Goal: Information Seeking & Learning: Learn about a topic

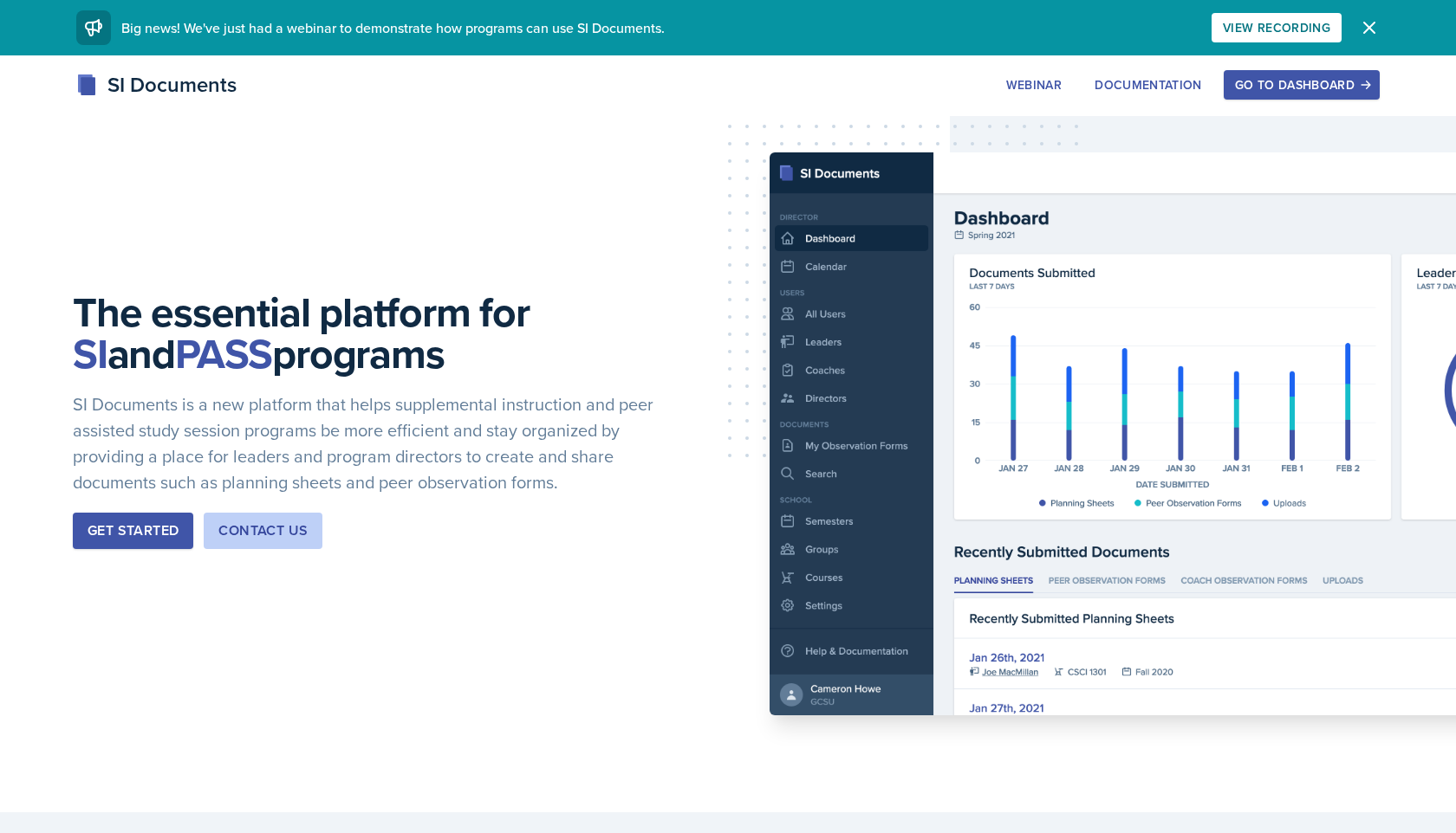
click at [1249, 83] on div "Go to Dashboard" at bounding box center [1301, 85] width 133 height 14
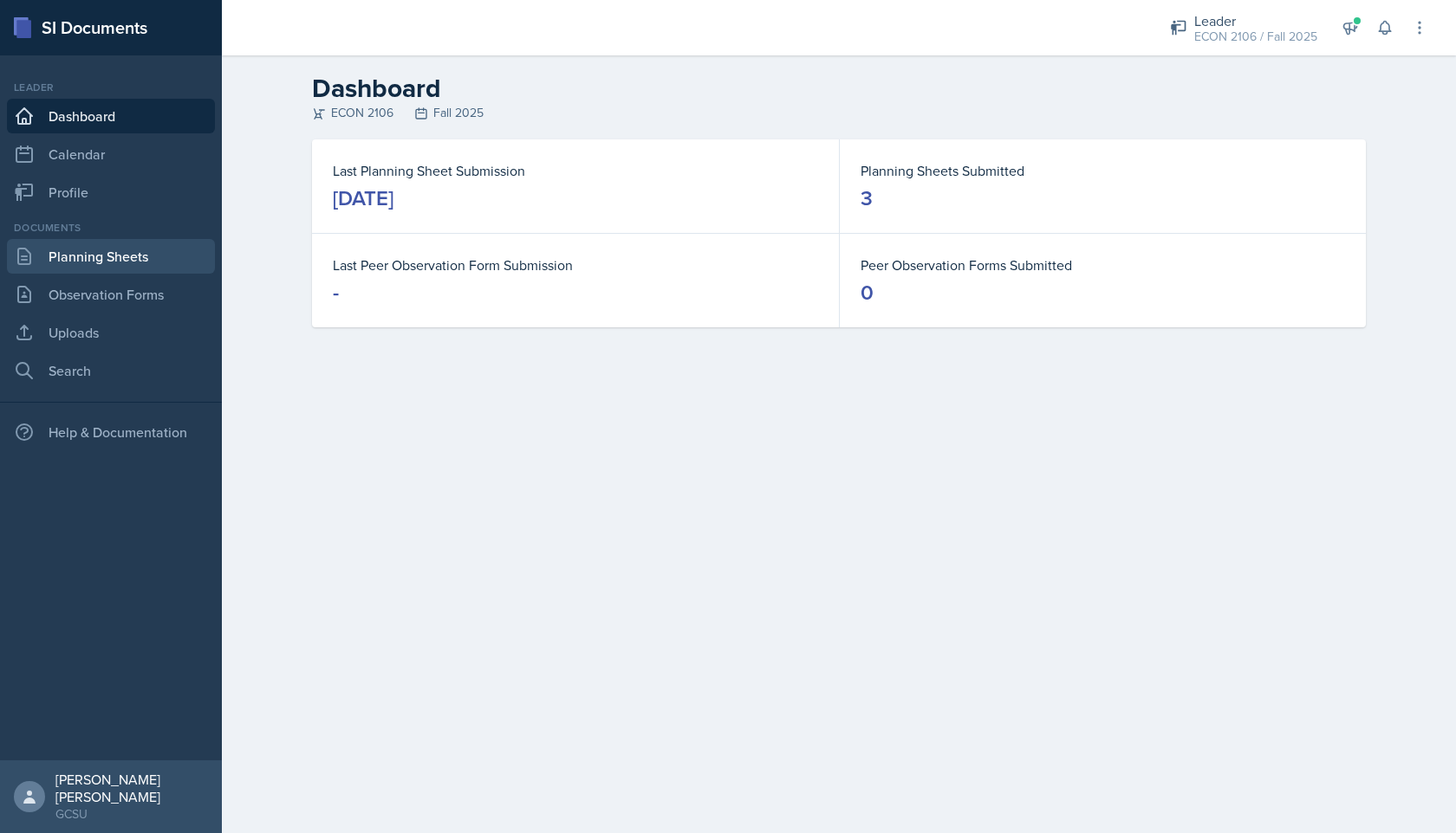
click at [80, 255] on link "Planning Sheets" at bounding box center [110, 256] width 208 height 34
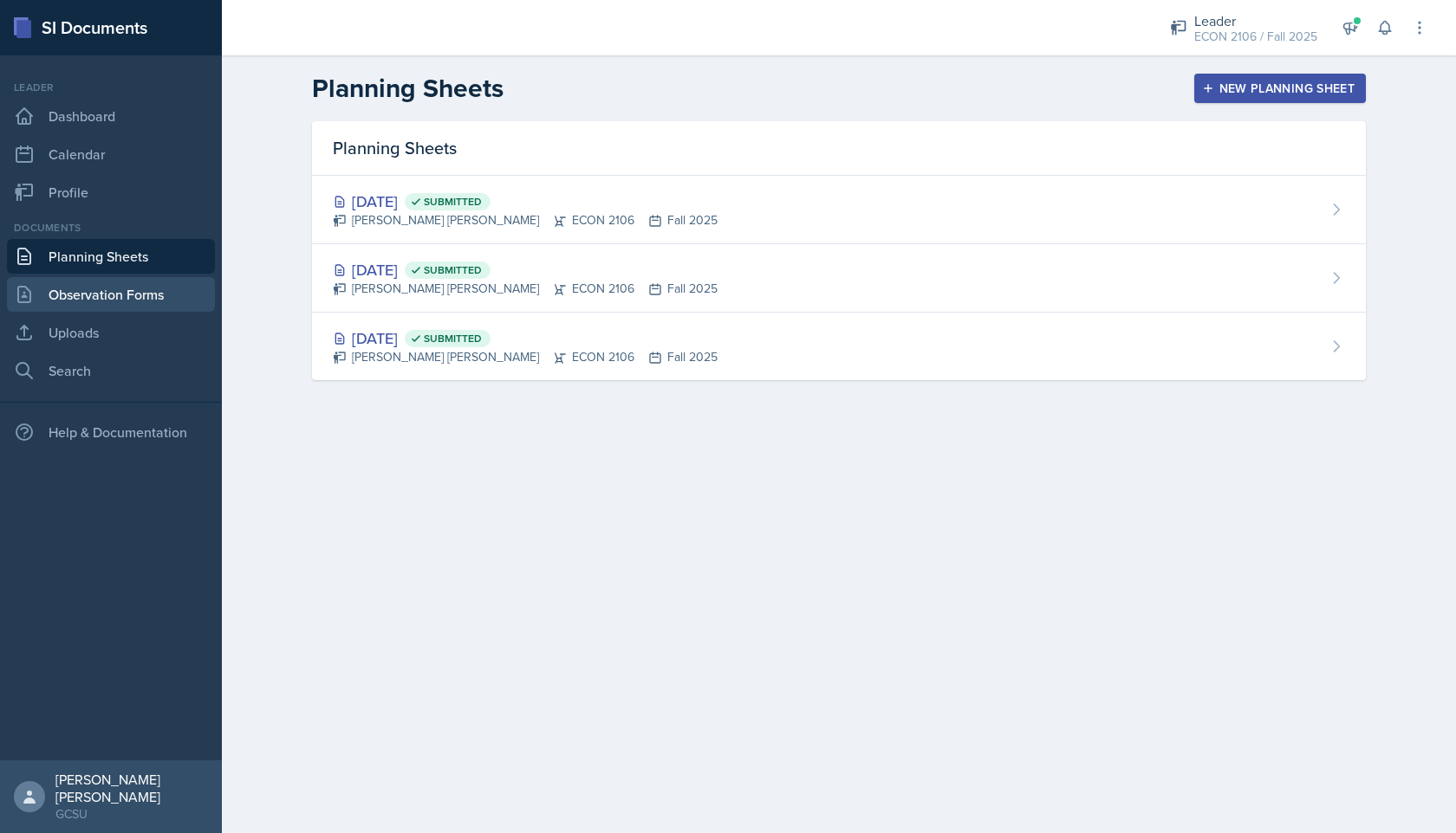
click at [101, 296] on link "Observation Forms" at bounding box center [110, 294] width 208 height 34
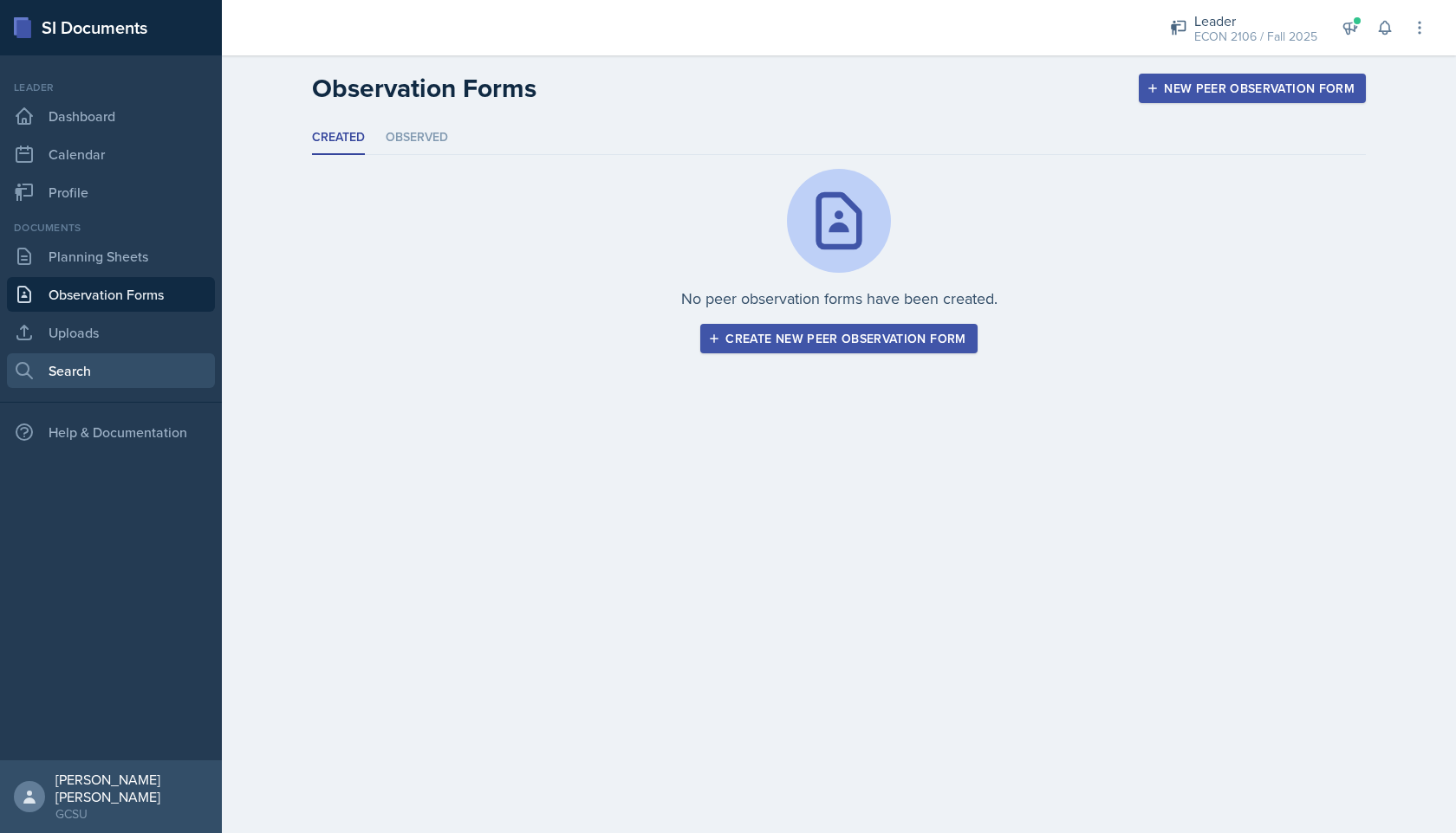
click at [103, 369] on link "Search" at bounding box center [110, 370] width 208 height 34
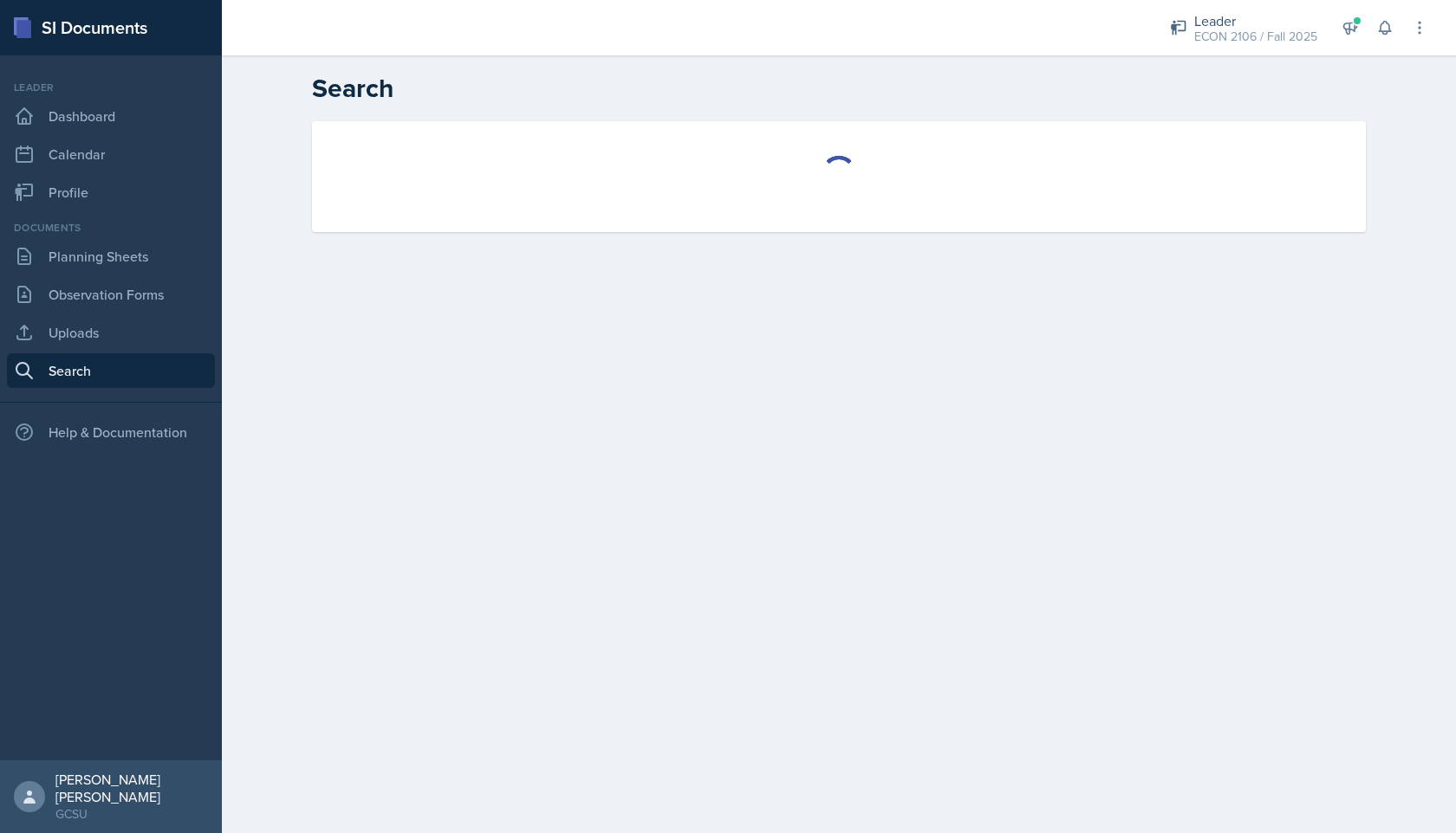
select select "all"
select select "1"
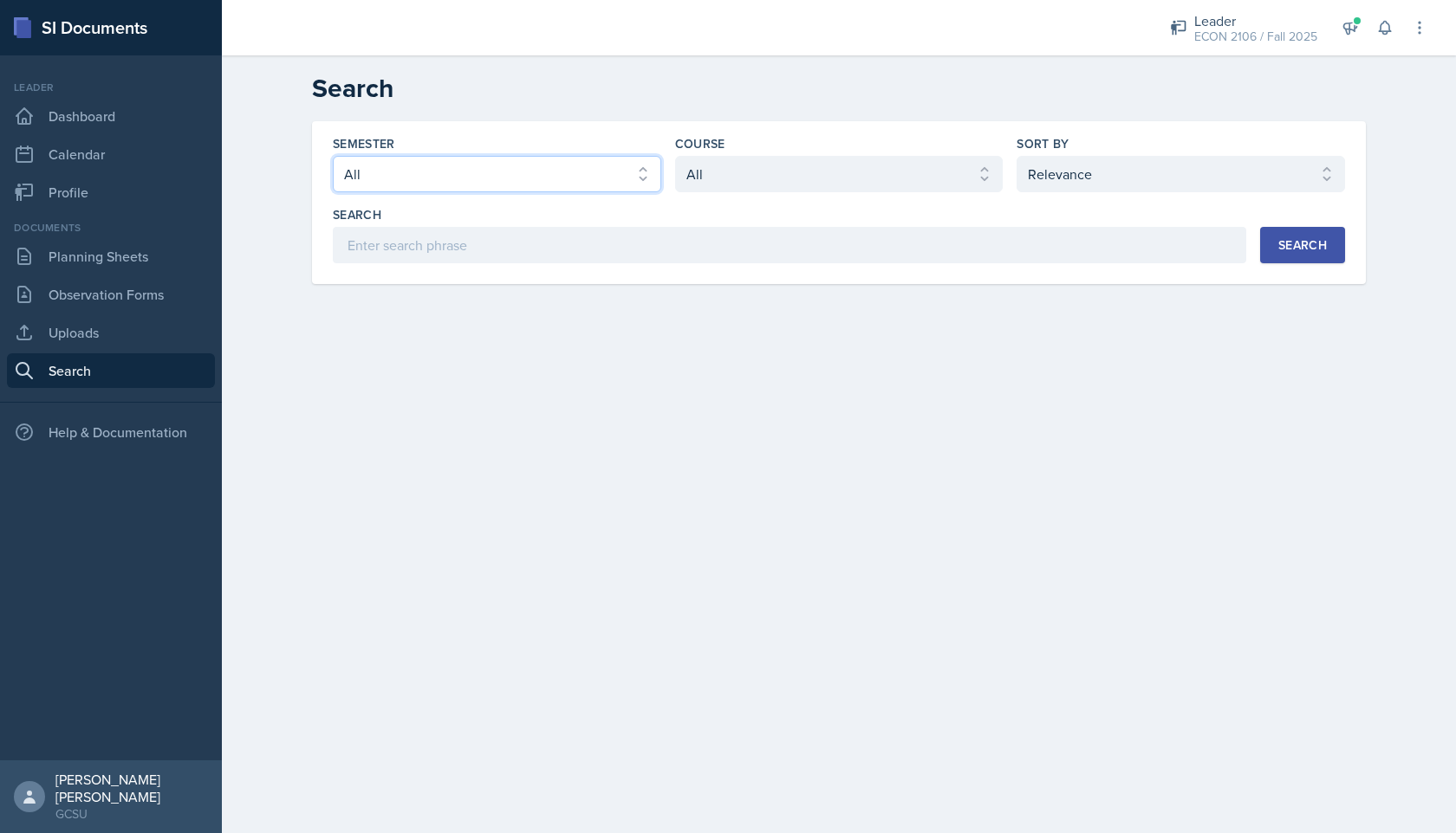
click at [484, 168] on select "Select semester All Fall 2025 Spring 2025 Fall 2024 Spring 2024 Fall 2023 Sprin…" at bounding box center [497, 173] width 328 height 36
select select "e7b6c66a-987a-4ab3-92d3-5526cc86007b"
click at [333, 156] on select "Select semester All Fall 2025 Spring 2025 Fall 2024 Spring 2024 Fall 2023 Sprin…" at bounding box center [497, 173] width 328 height 36
click at [766, 161] on select "Select course All ACCT 3101 ACCT 3102 ASTR 1000 BIOL 1100 BIOL 1107 BIOL 1108 B…" at bounding box center [839, 173] width 328 height 36
select select "c9bad1b1-c359-4dc6-8455-743bf519e2f7"
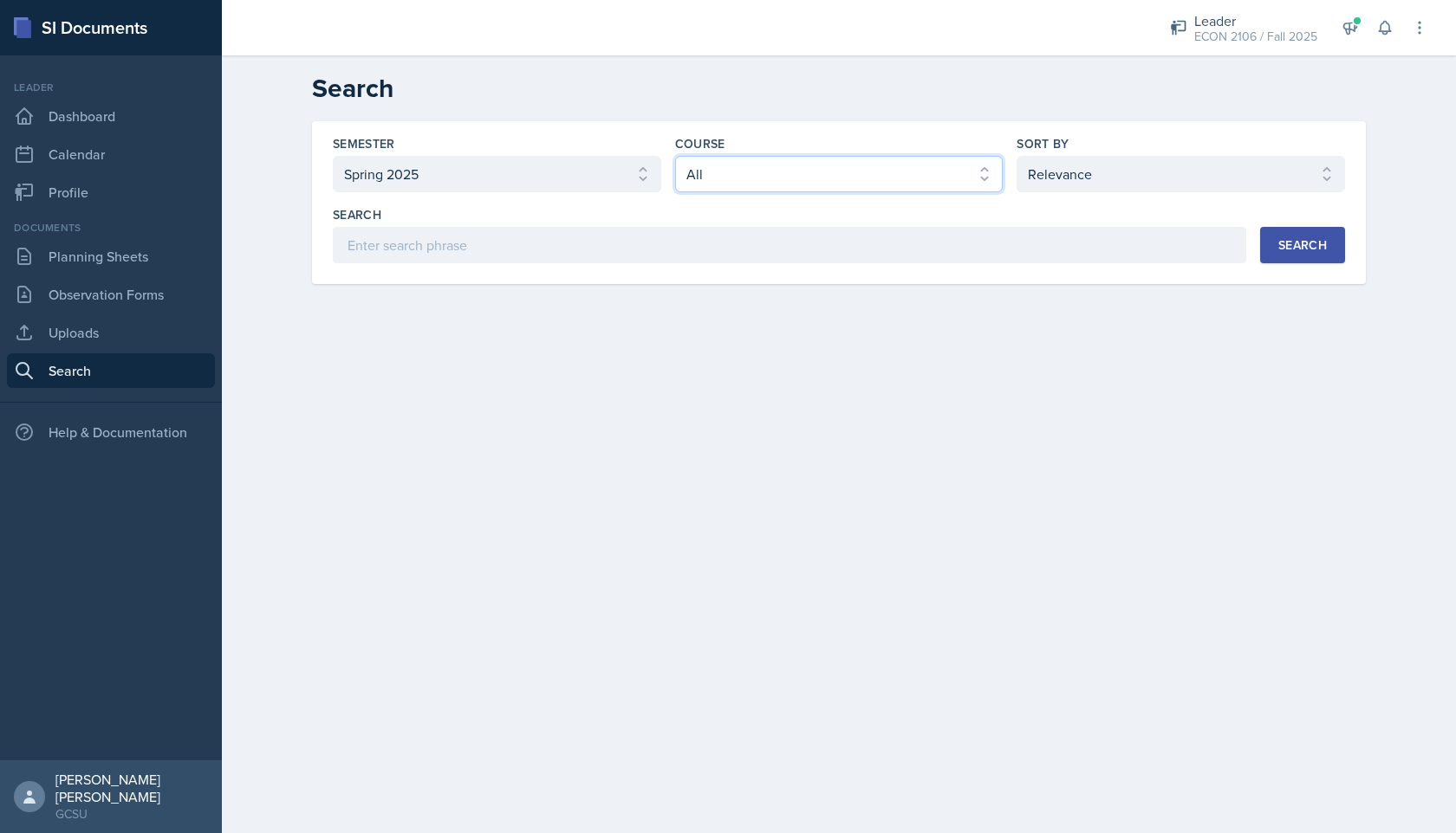
click at [675, 156] on select "Select course All ACCT 3101 ACCT 3102 ASTR 1000 BIOL 1100 BIOL 1107 BIOL 1108 B…" at bounding box center [839, 173] width 328 height 36
click at [544, 182] on select "Select semester All Fall 2025 Spring 2025 Fall 2024 Spring 2024 Fall 2023 Sprin…" at bounding box center [497, 173] width 328 height 36
select select "all"
click at [333, 156] on select "Select semester All Fall 2025 Spring 2025 Fall 2024 Spring 2024 Fall 2023 Sprin…" at bounding box center [497, 173] width 328 height 36
click at [1334, 238] on button "Search" at bounding box center [1302, 245] width 85 height 36
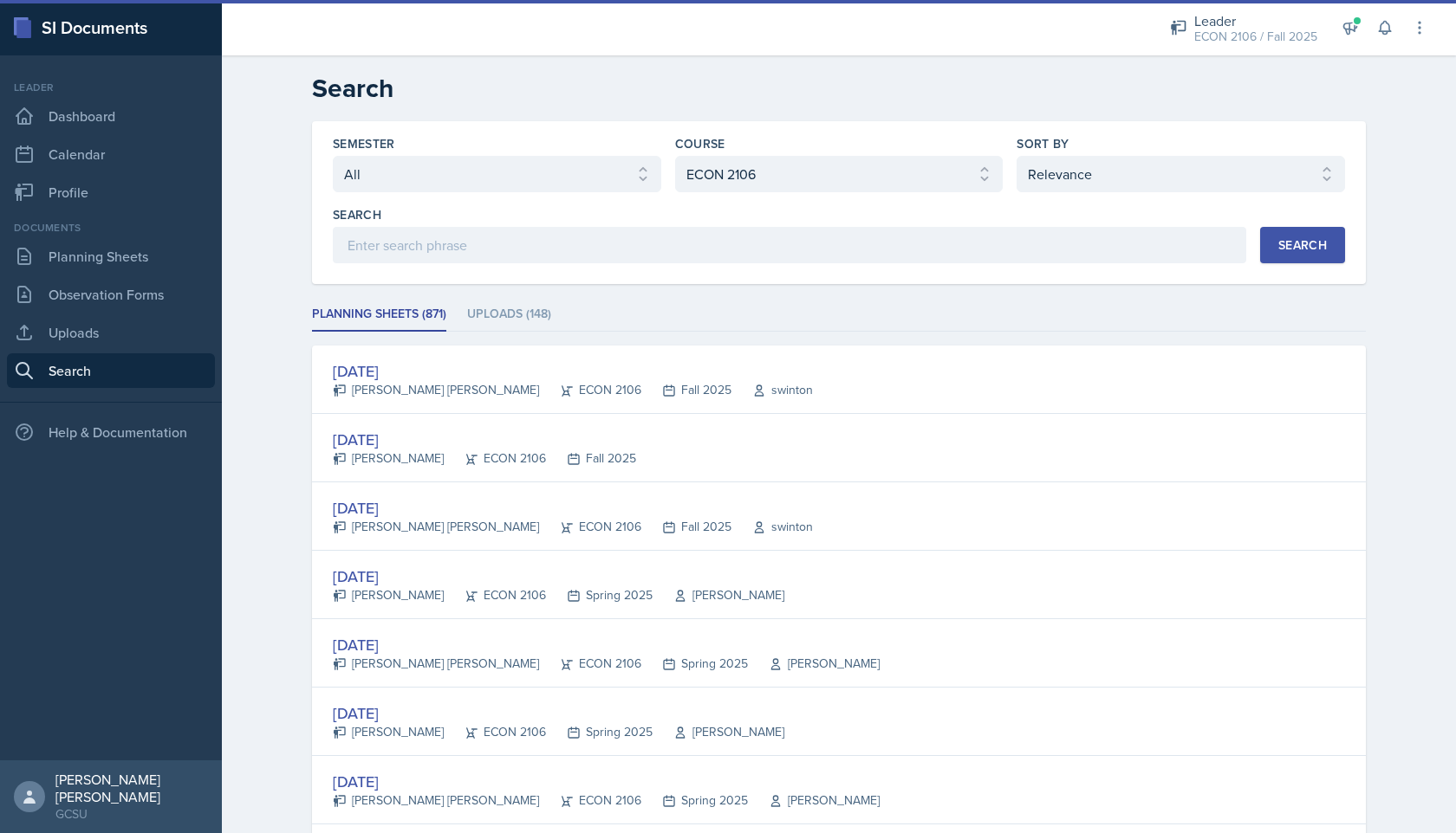
scroll to position [48, 0]
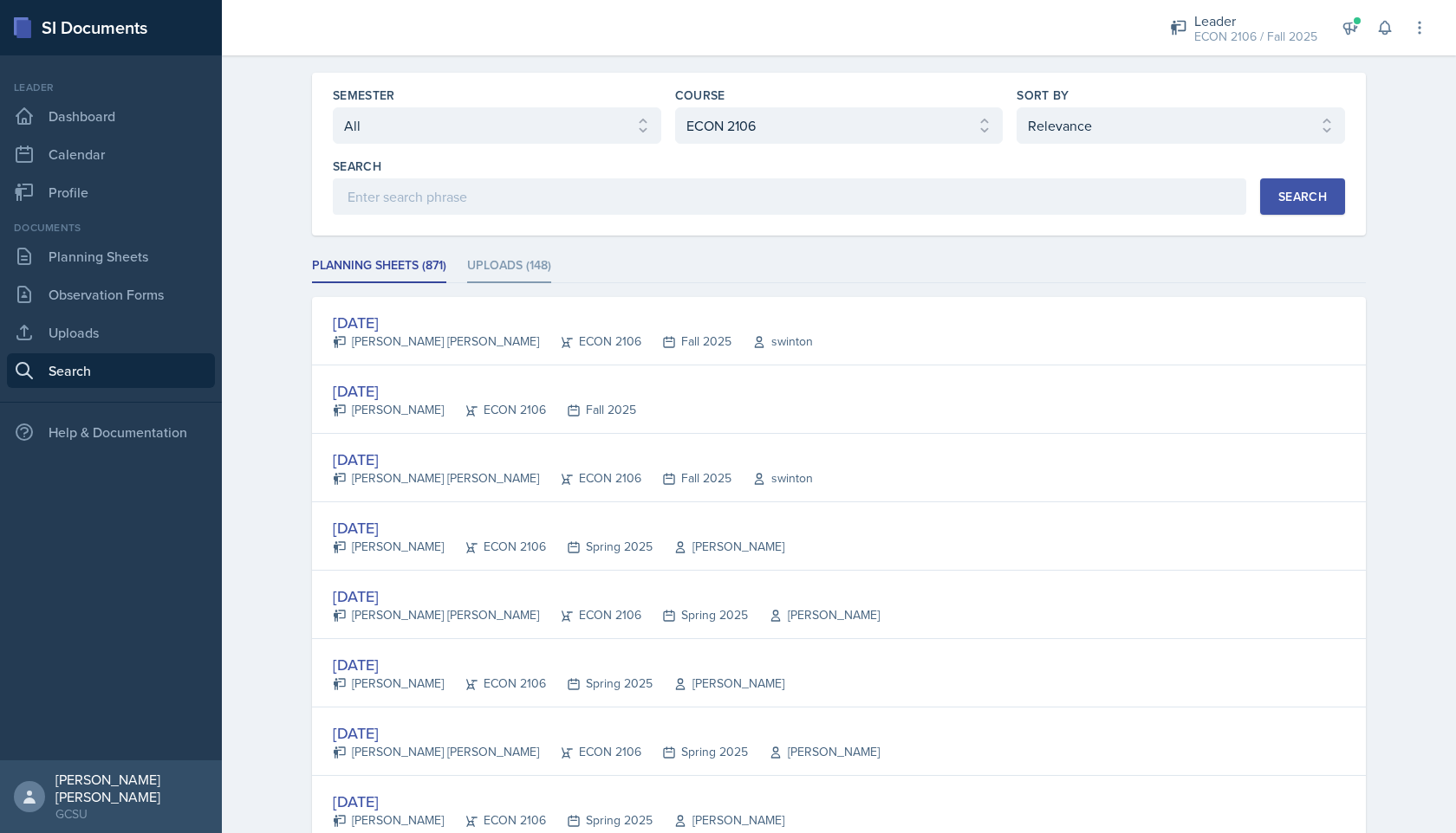
click at [494, 266] on li "Uploads (148)" at bounding box center [509, 266] width 84 height 34
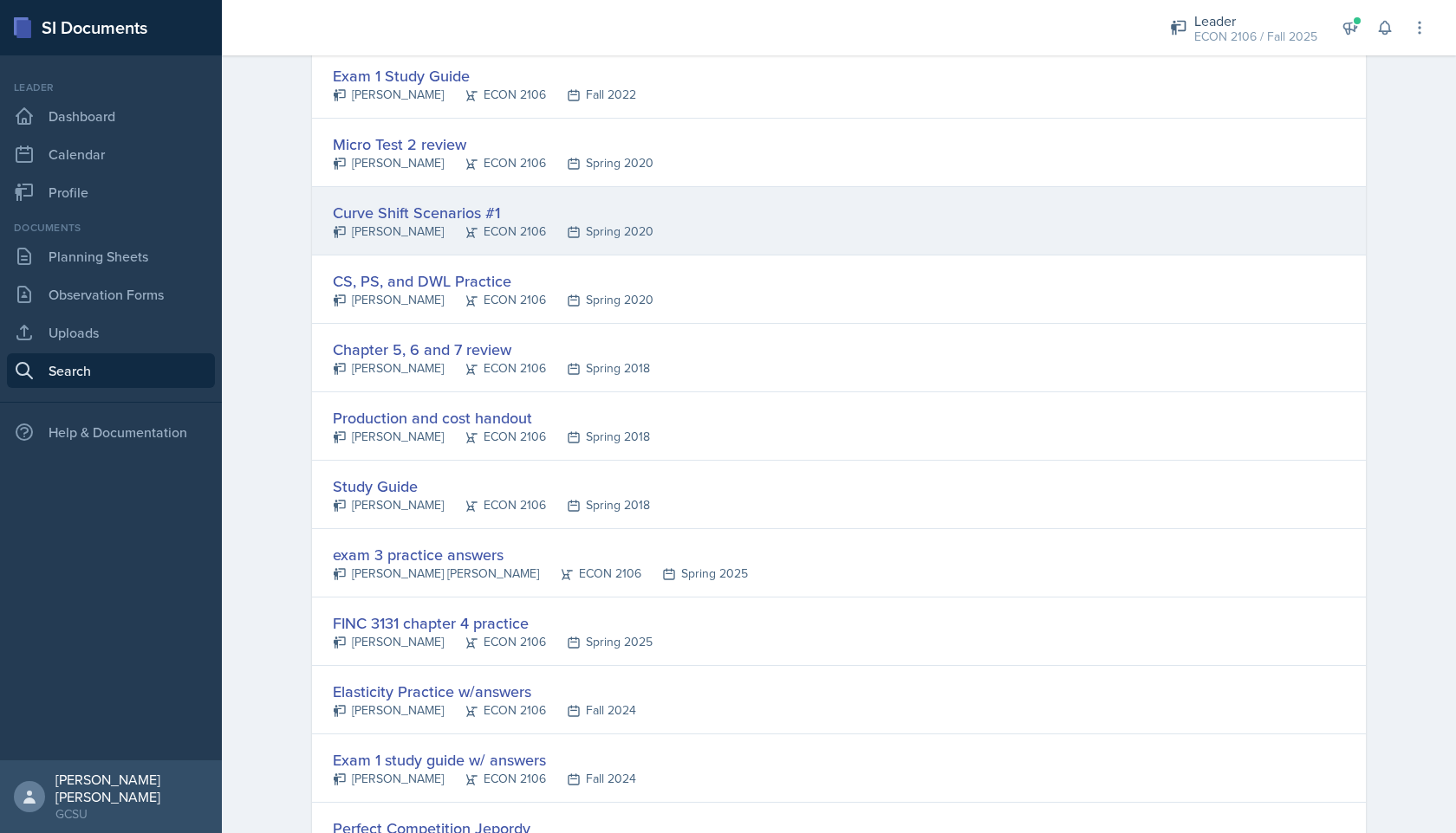
scroll to position [1187, 0]
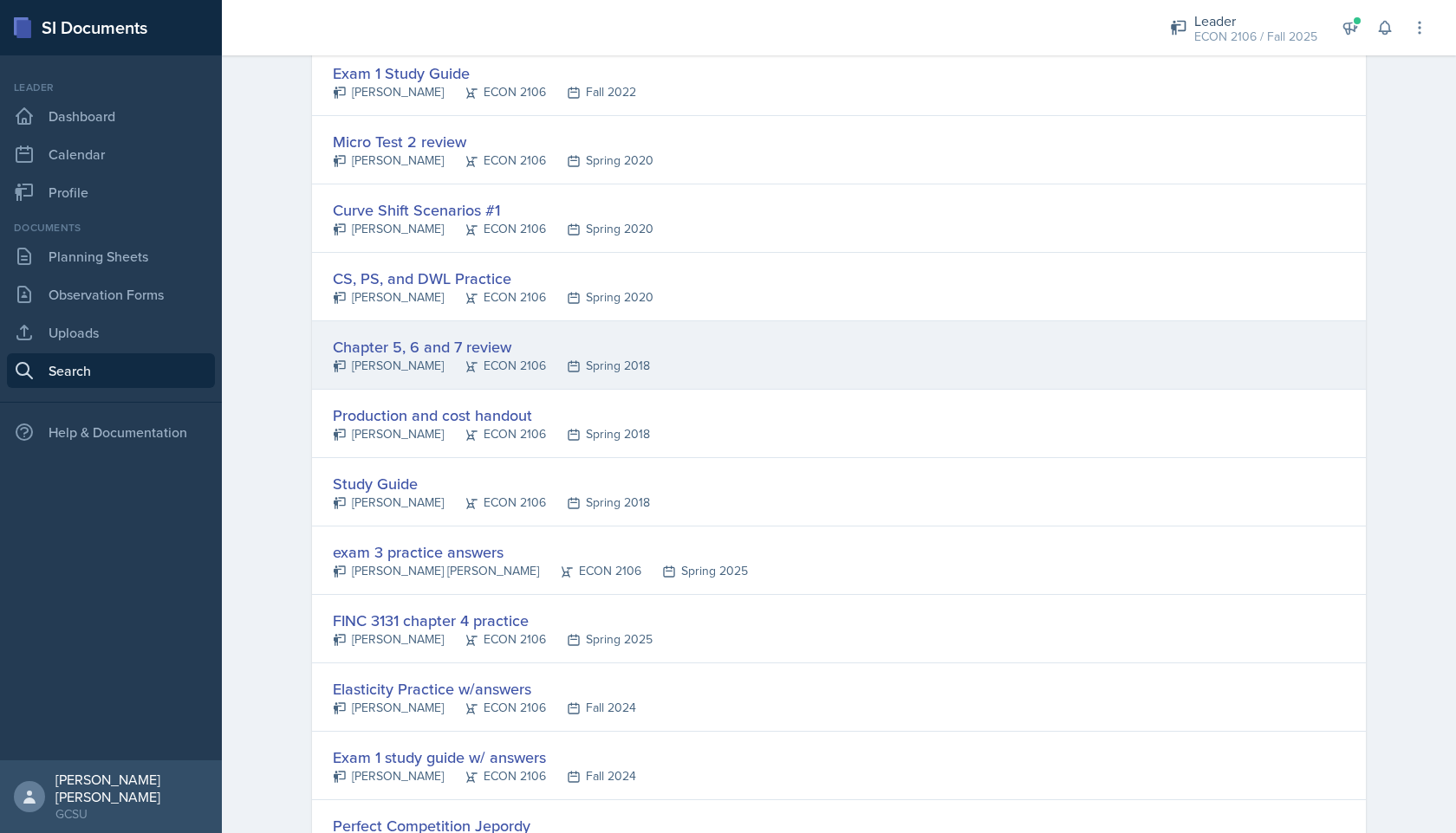
click at [500, 338] on div "Chapter 5, 6 and 7 review" at bounding box center [491, 347] width 317 height 23
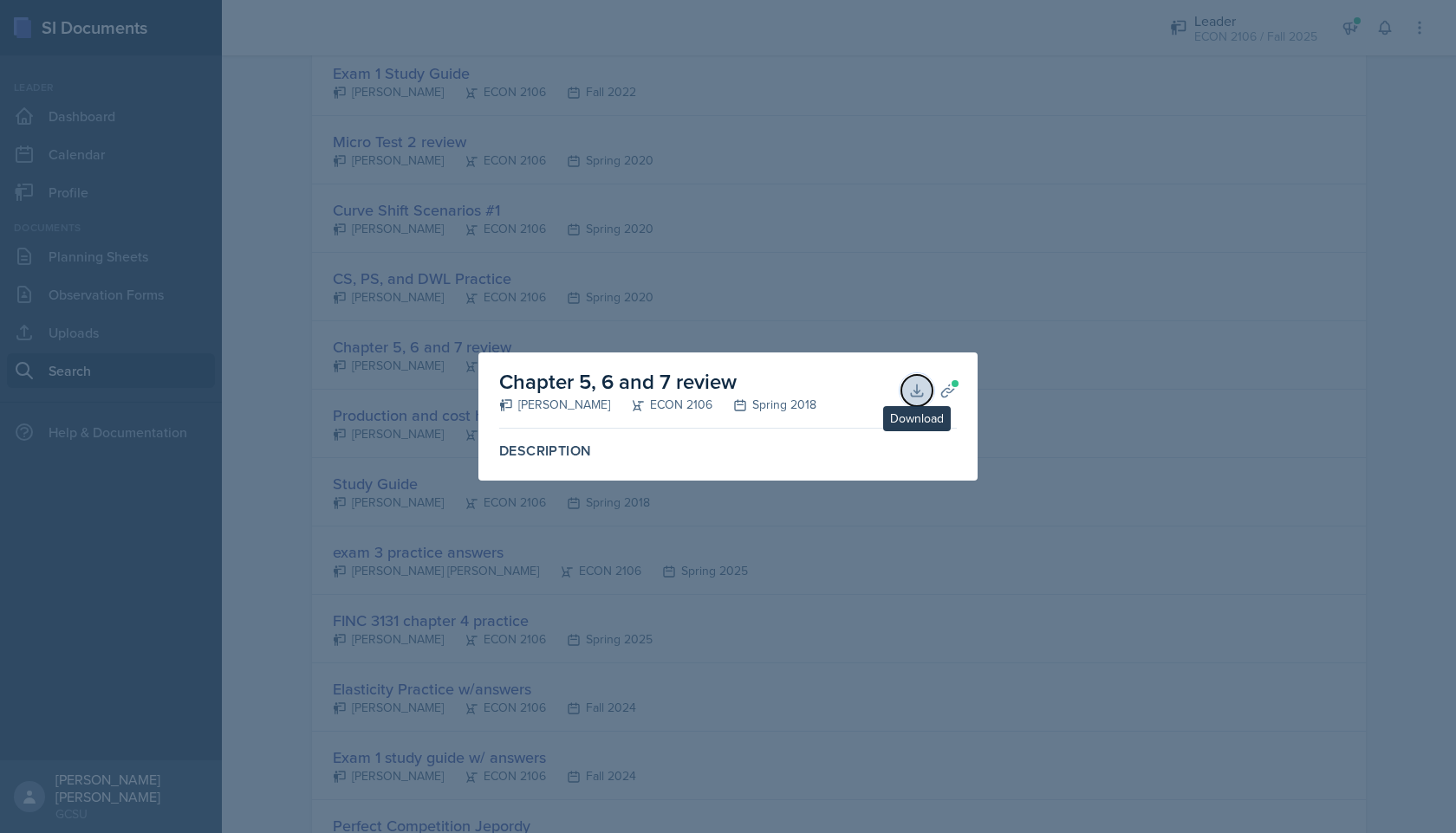
click at [911, 388] on icon at bounding box center [916, 390] width 18 height 18
click at [815, 538] on div at bounding box center [728, 416] width 1456 height 833
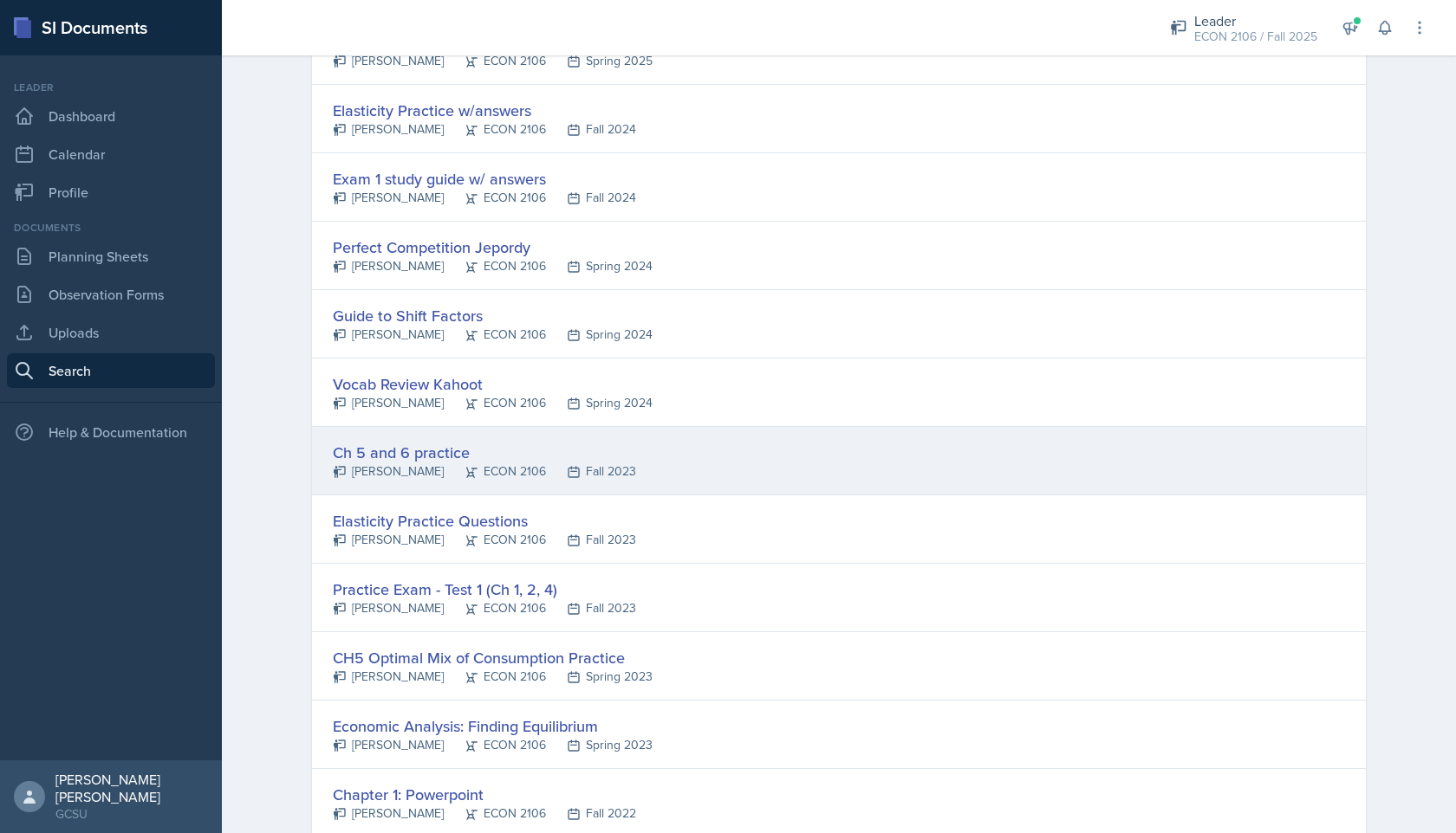
scroll to position [1768, 0]
click at [804, 464] on div "Ch 5 and 6 practice [PERSON_NAME] ECON 2106 Fall 2023" at bounding box center [839, 458] width 1053 height 68
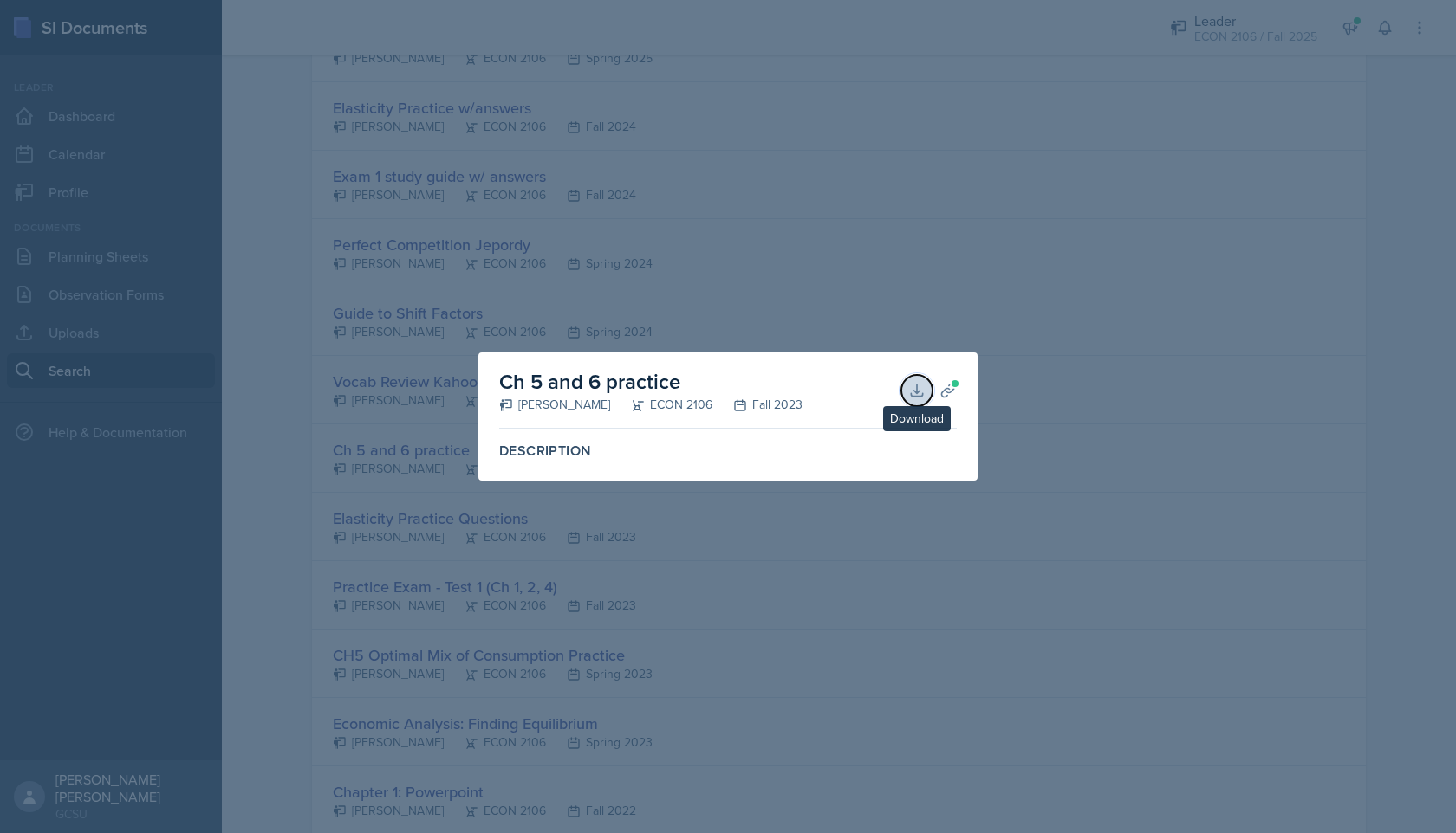
click at [913, 389] on icon at bounding box center [916, 390] width 18 height 18
click at [888, 519] on div at bounding box center [728, 416] width 1456 height 833
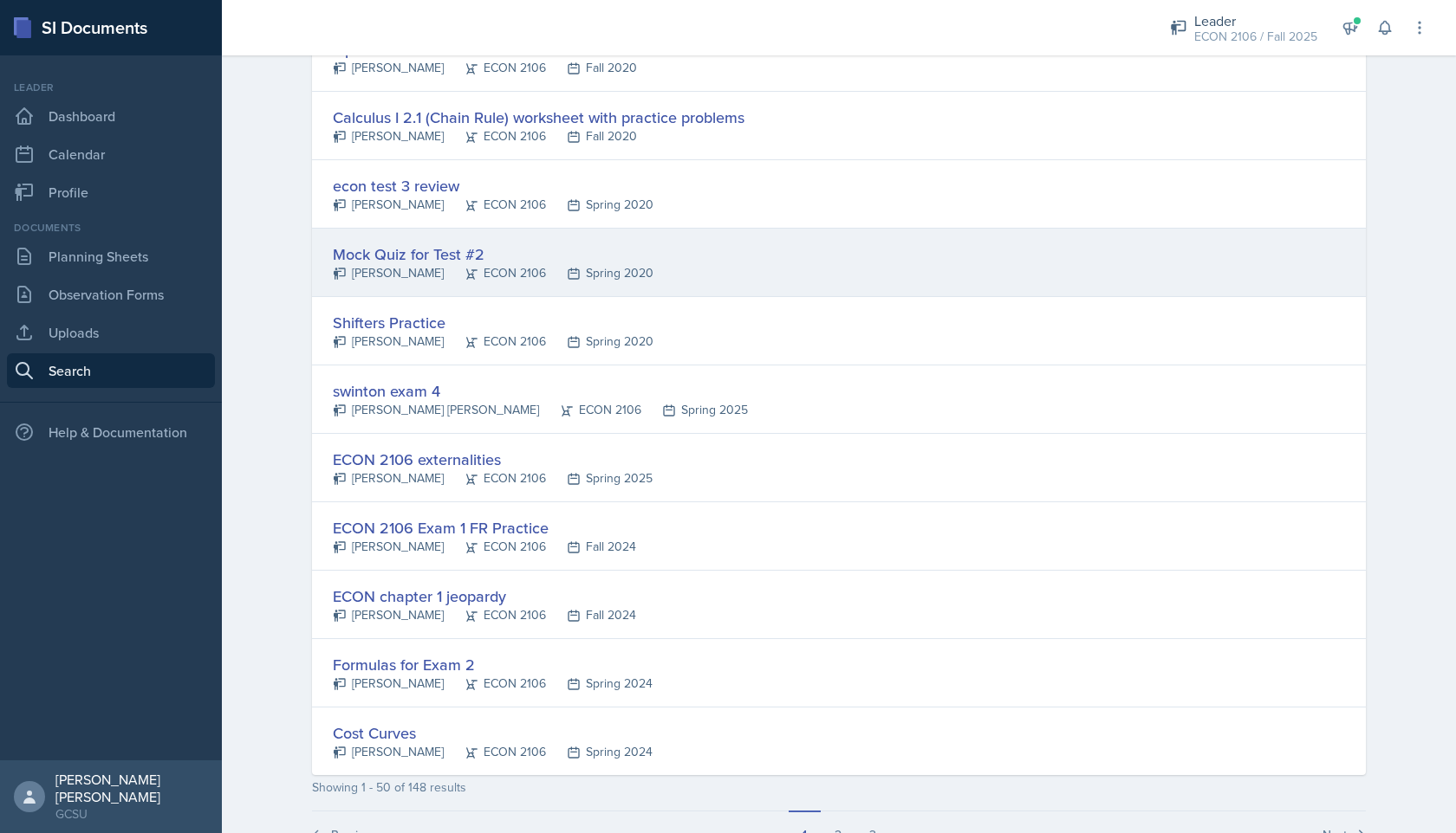
scroll to position [3043, 0]
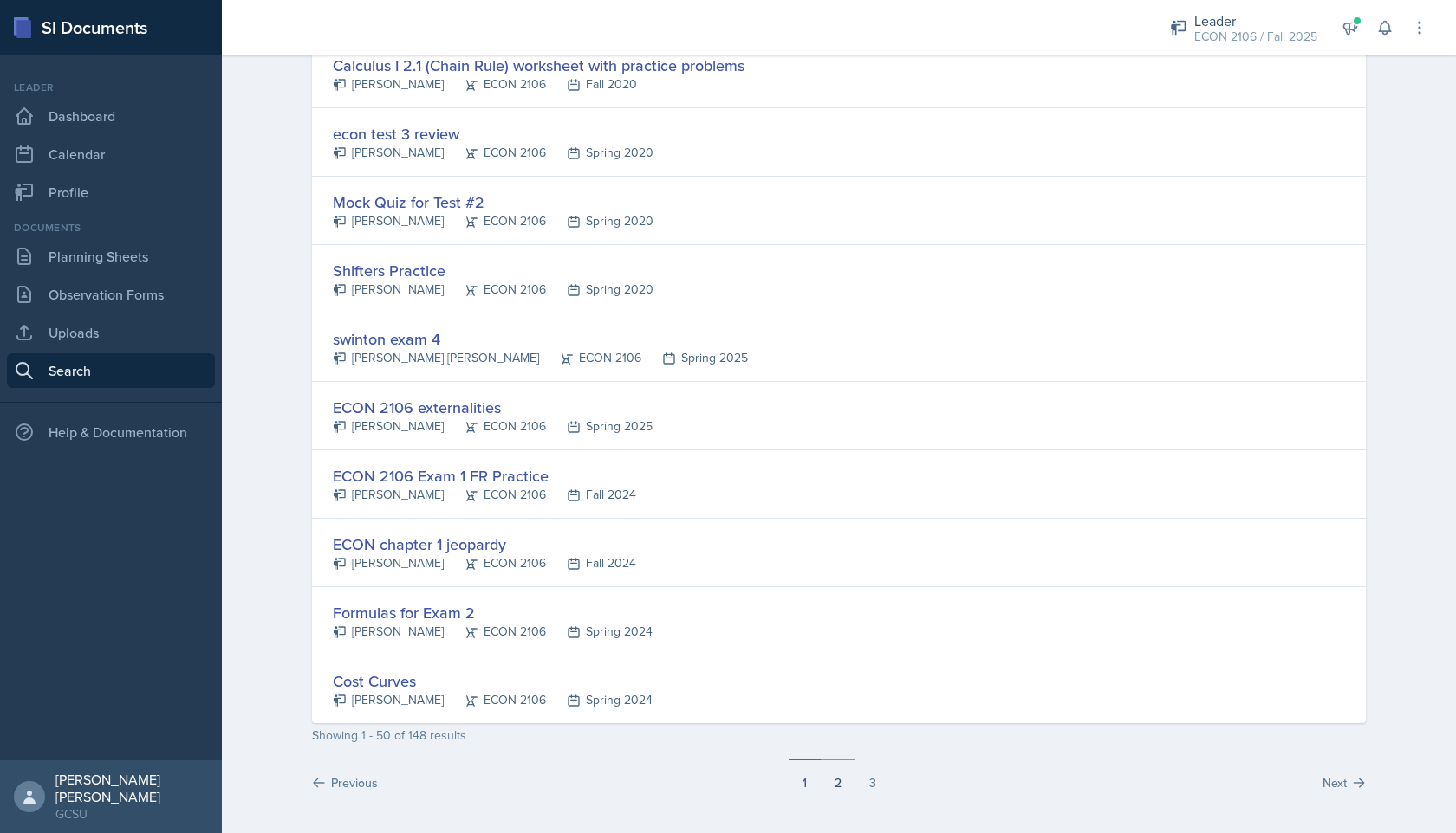
click at [841, 784] on button "2" at bounding box center [837, 774] width 34 height 33
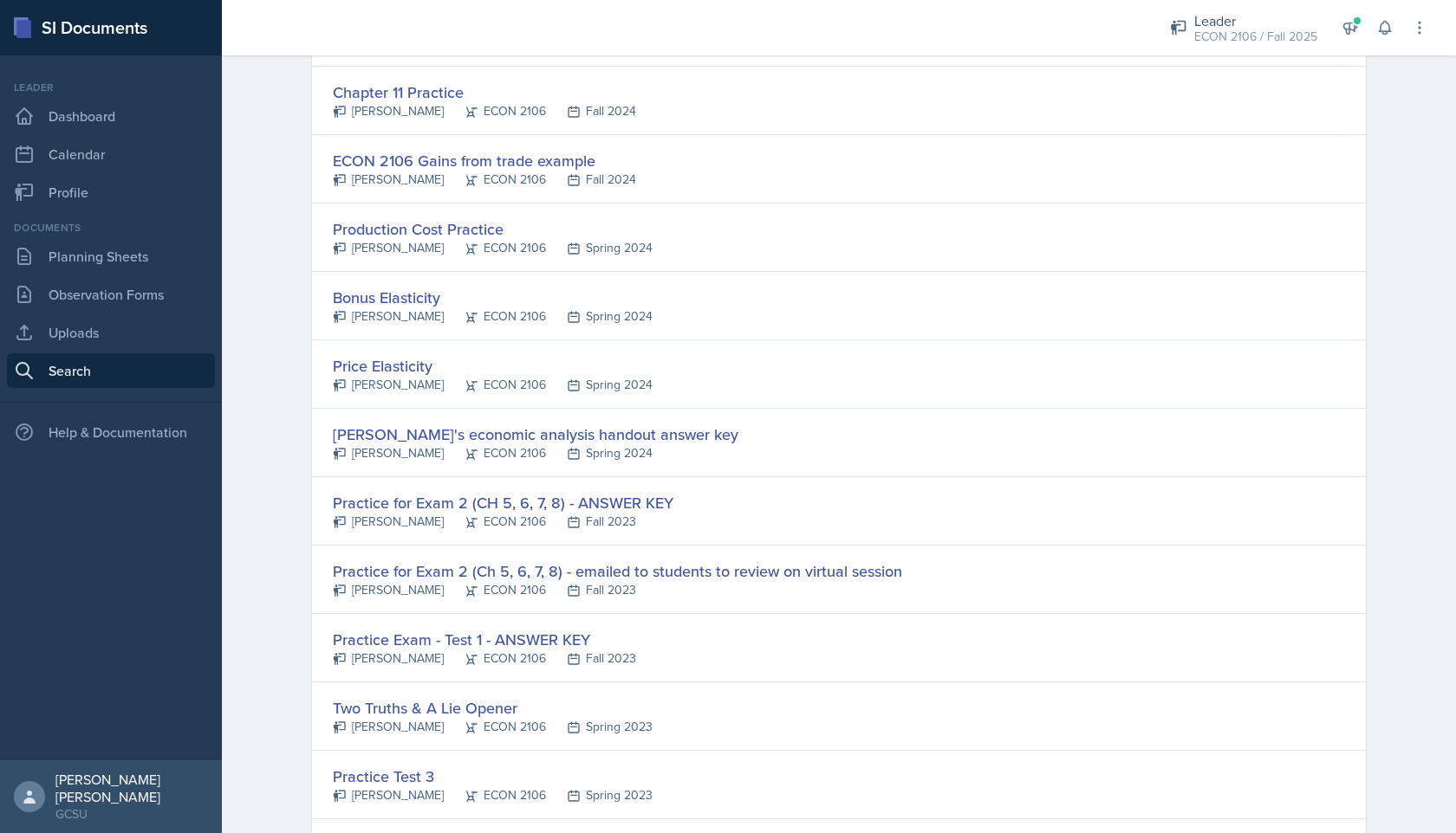
scroll to position [2000, 0]
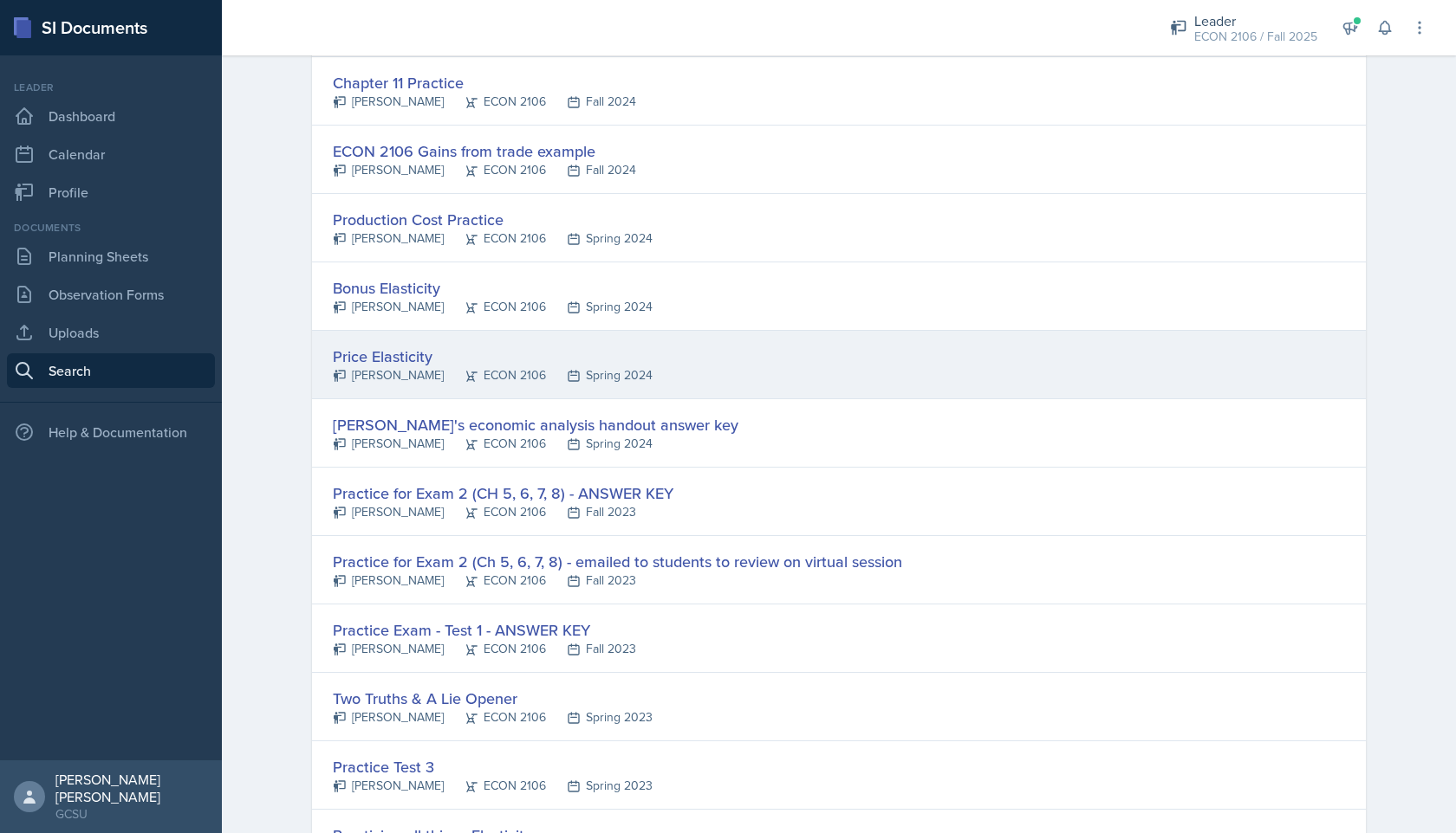
click at [826, 350] on div "Price Elasticity [PERSON_NAME] ECON 2106 Spring 2024" at bounding box center [839, 364] width 1053 height 68
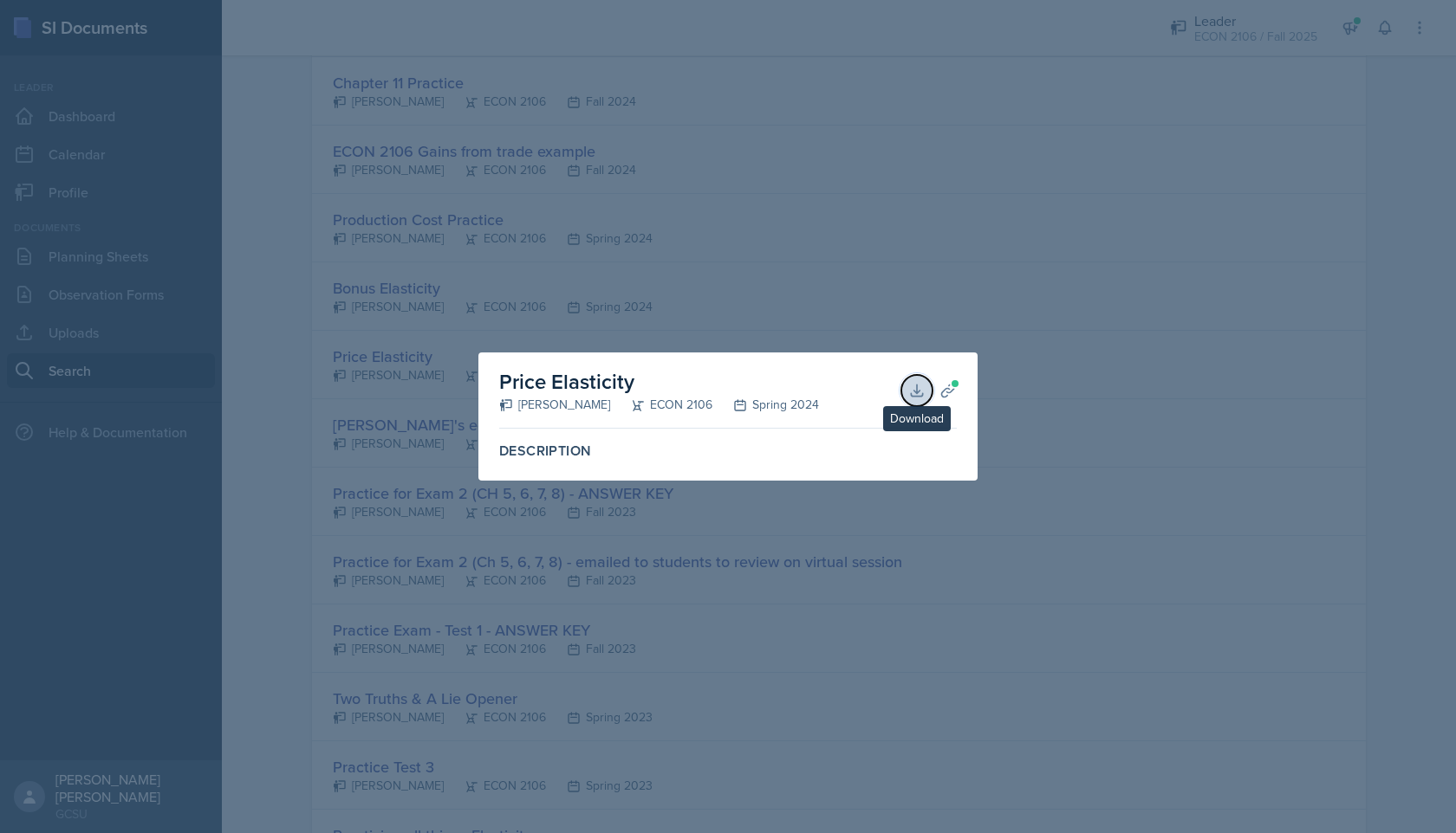
click at [917, 388] on icon at bounding box center [916, 390] width 18 height 18
click at [888, 282] on div at bounding box center [728, 416] width 1456 height 833
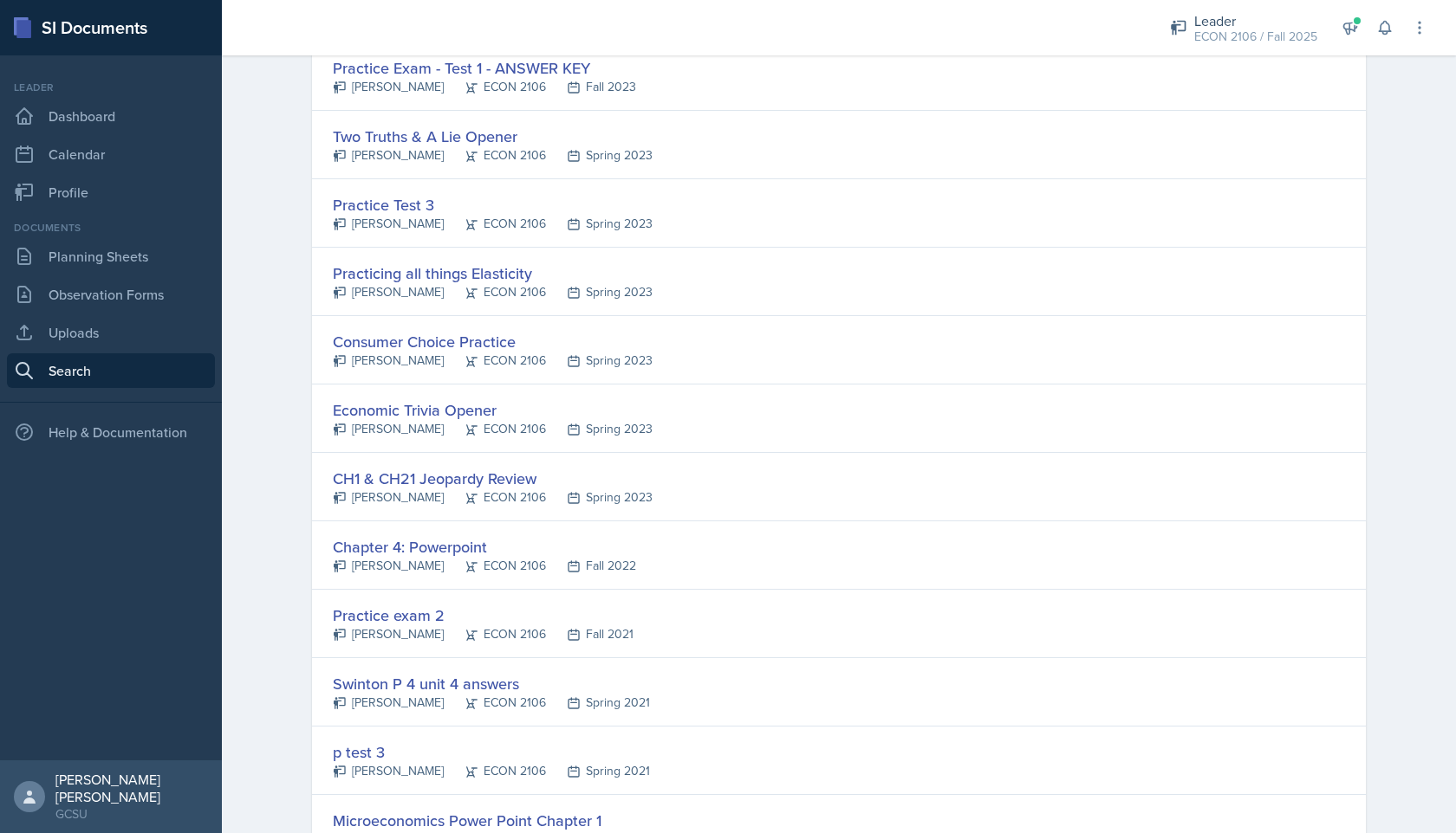
scroll to position [2561, 0]
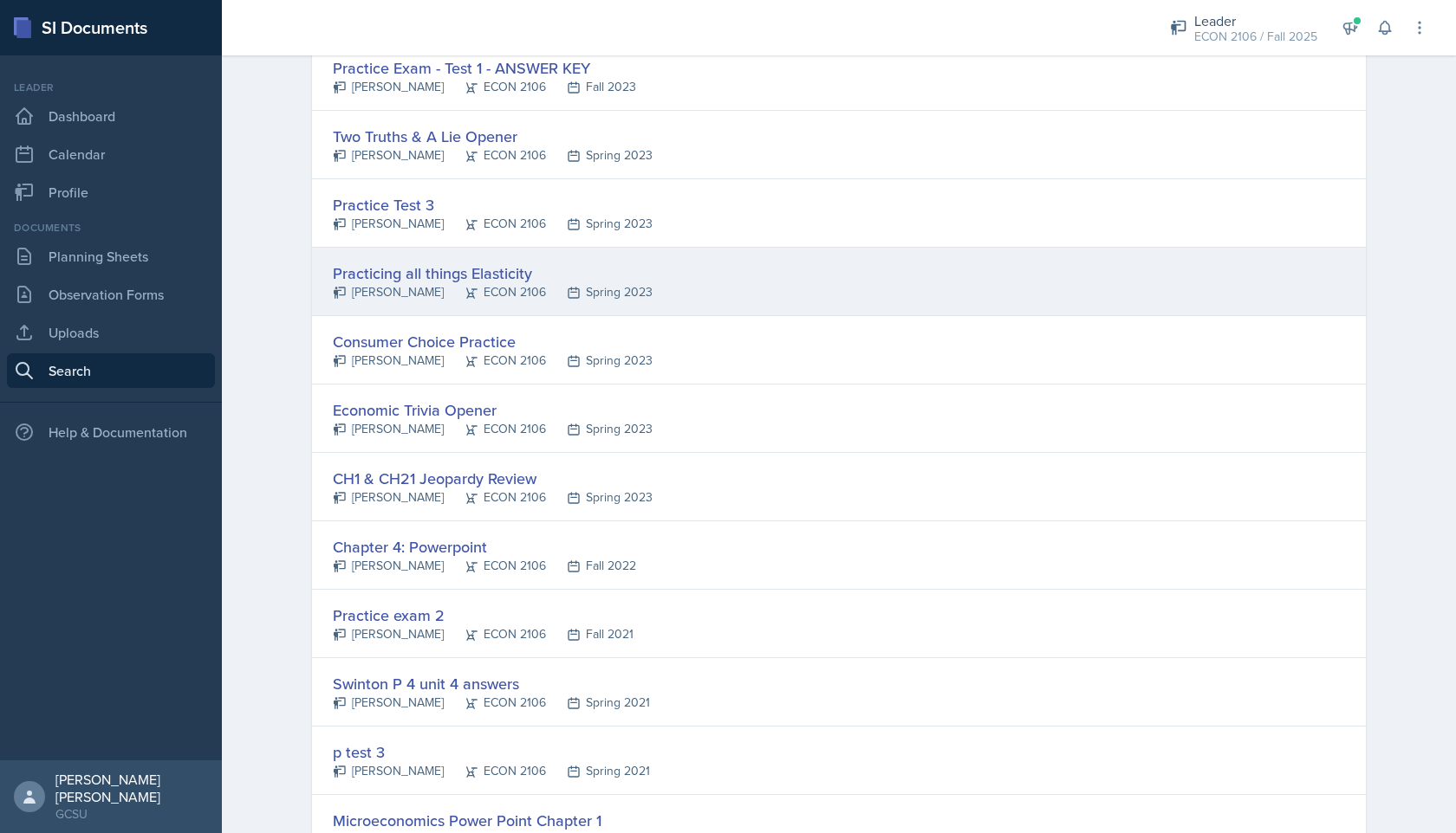
click at [889, 289] on div "Practicing all things Elasticity [PERSON_NAME] ECON 2106 Spring 2023" at bounding box center [839, 281] width 1053 height 68
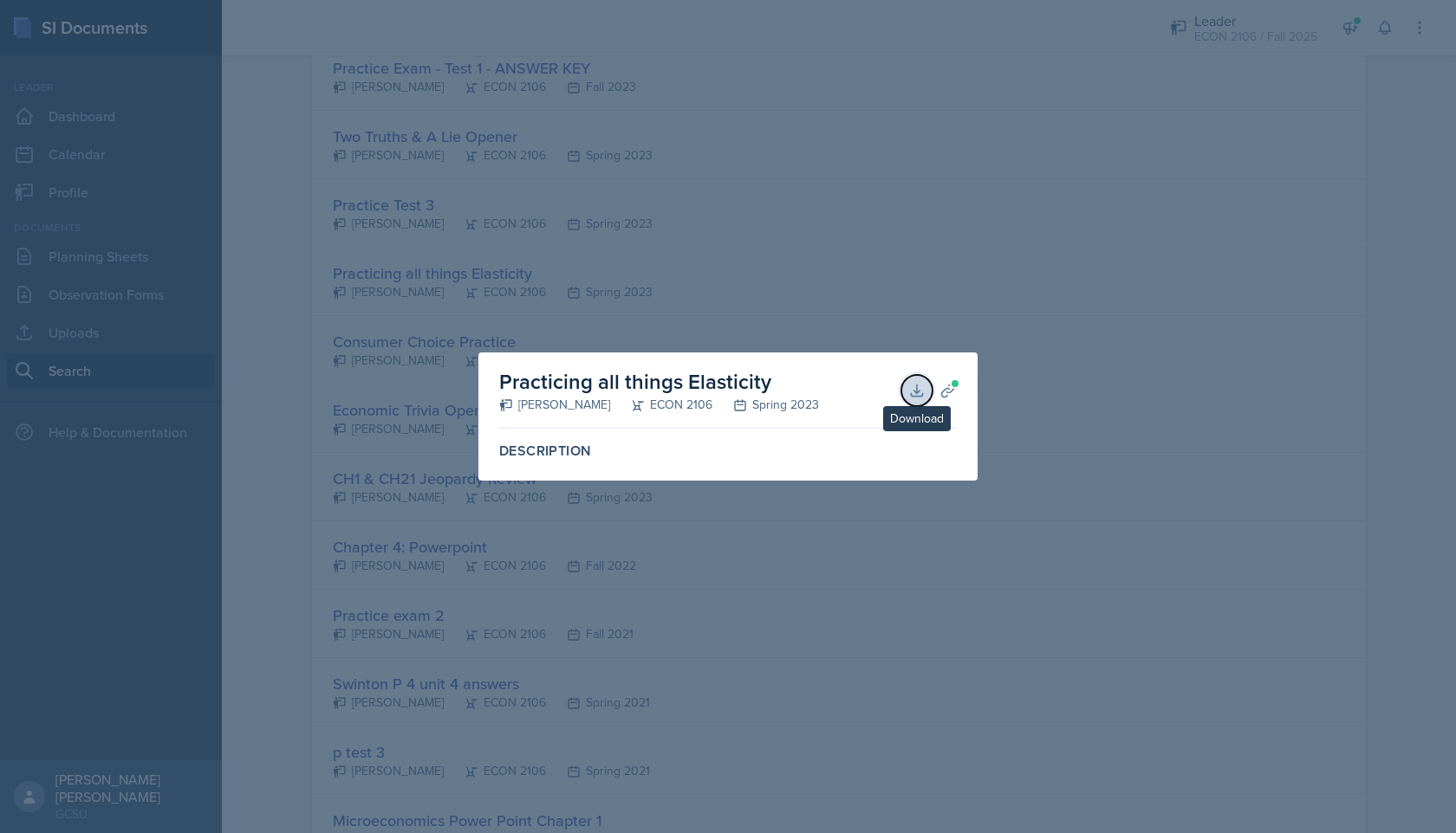
click at [913, 387] on icon at bounding box center [916, 390] width 18 height 18
click at [801, 499] on div at bounding box center [728, 416] width 1456 height 833
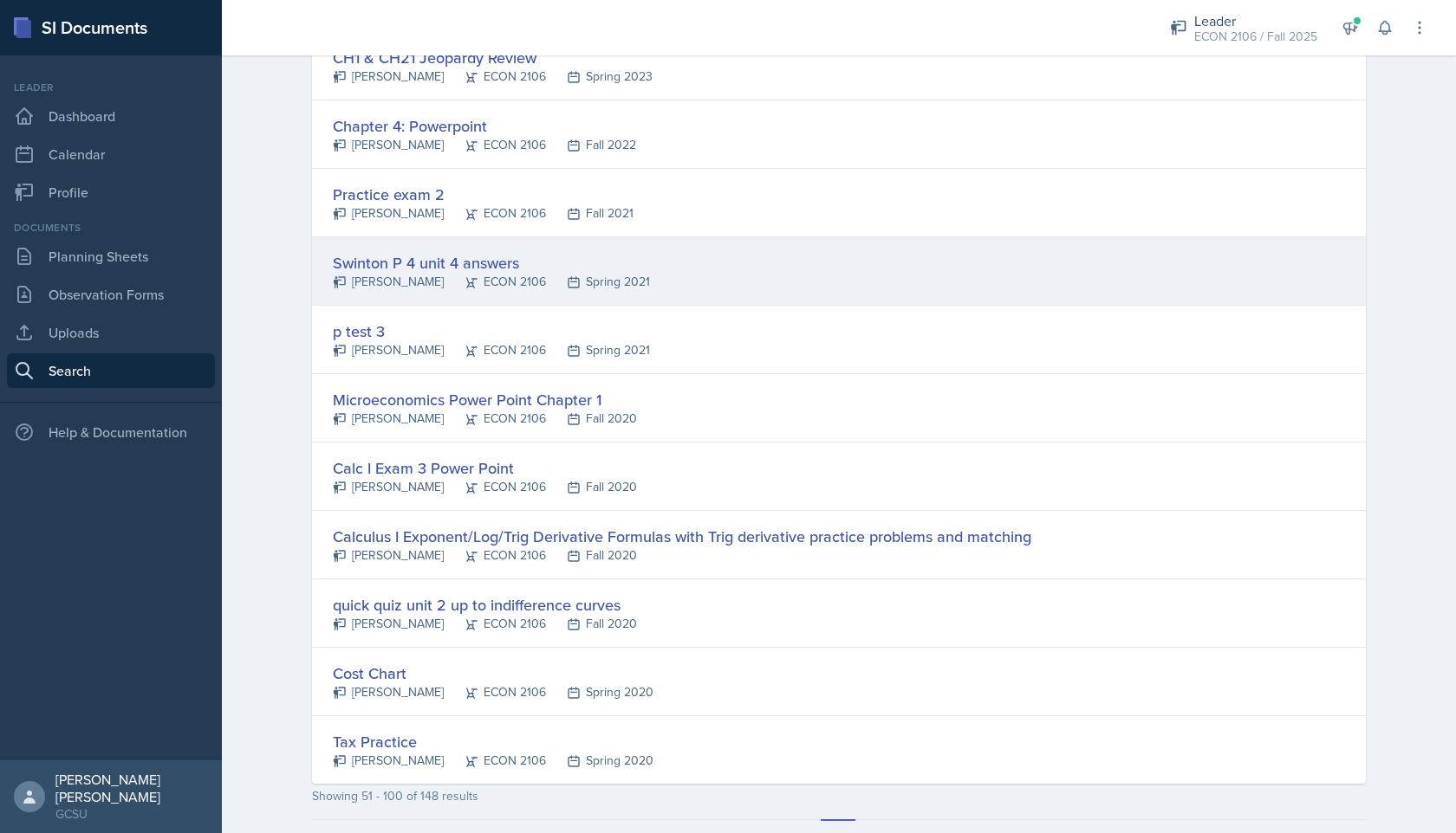
scroll to position [3043, 0]
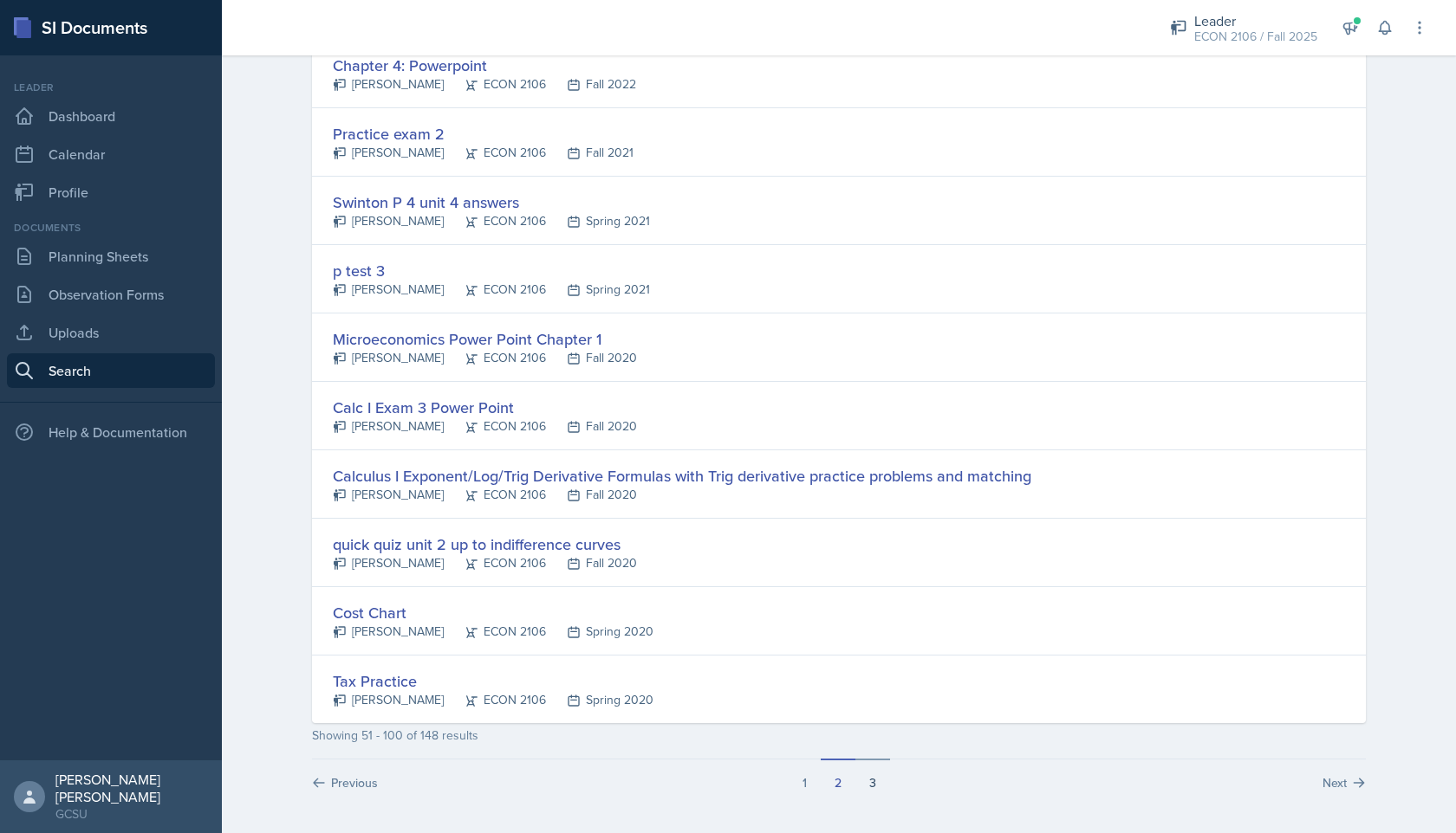
click at [879, 773] on button "3" at bounding box center [872, 774] width 34 height 33
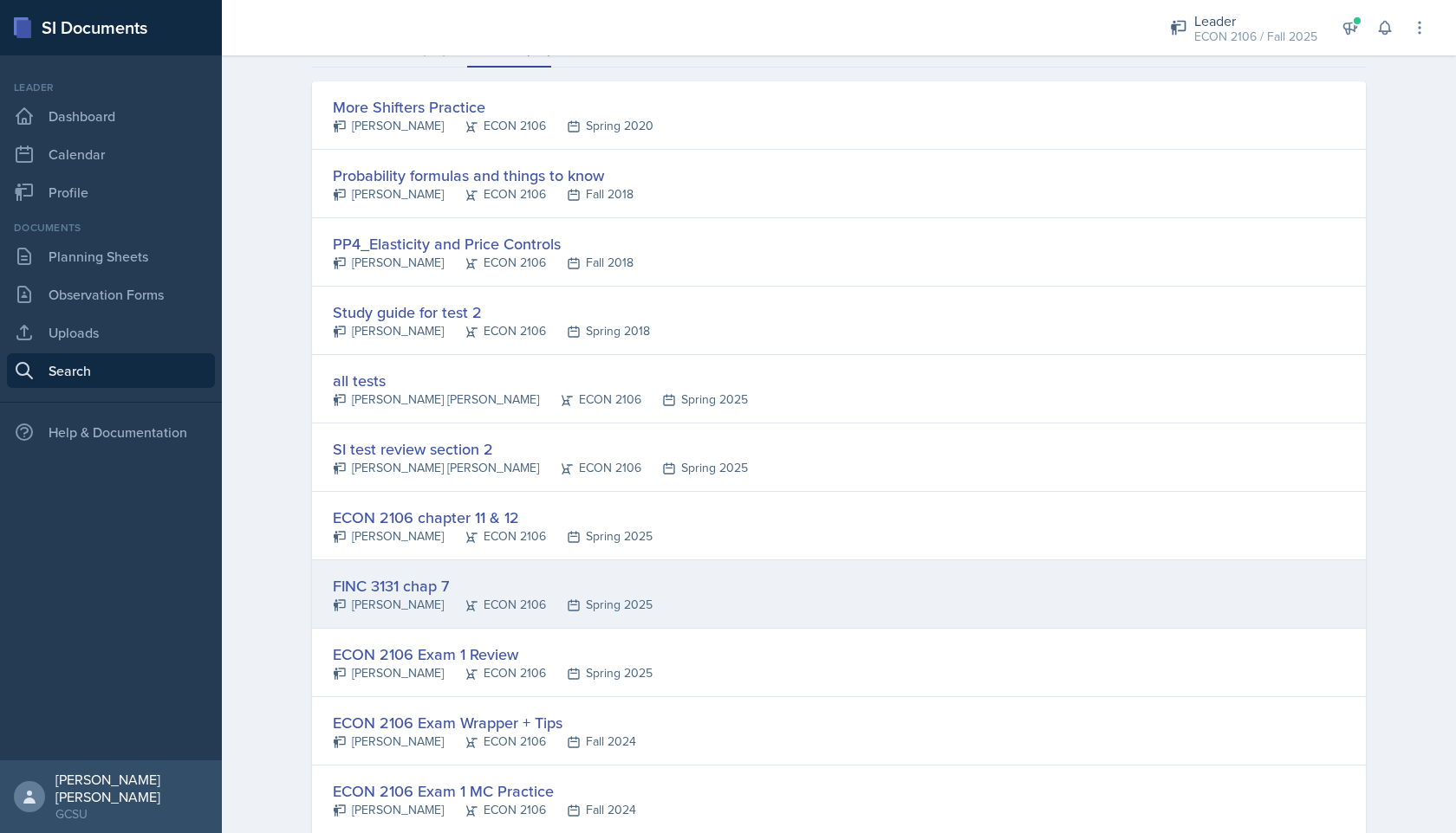
scroll to position [264, 0]
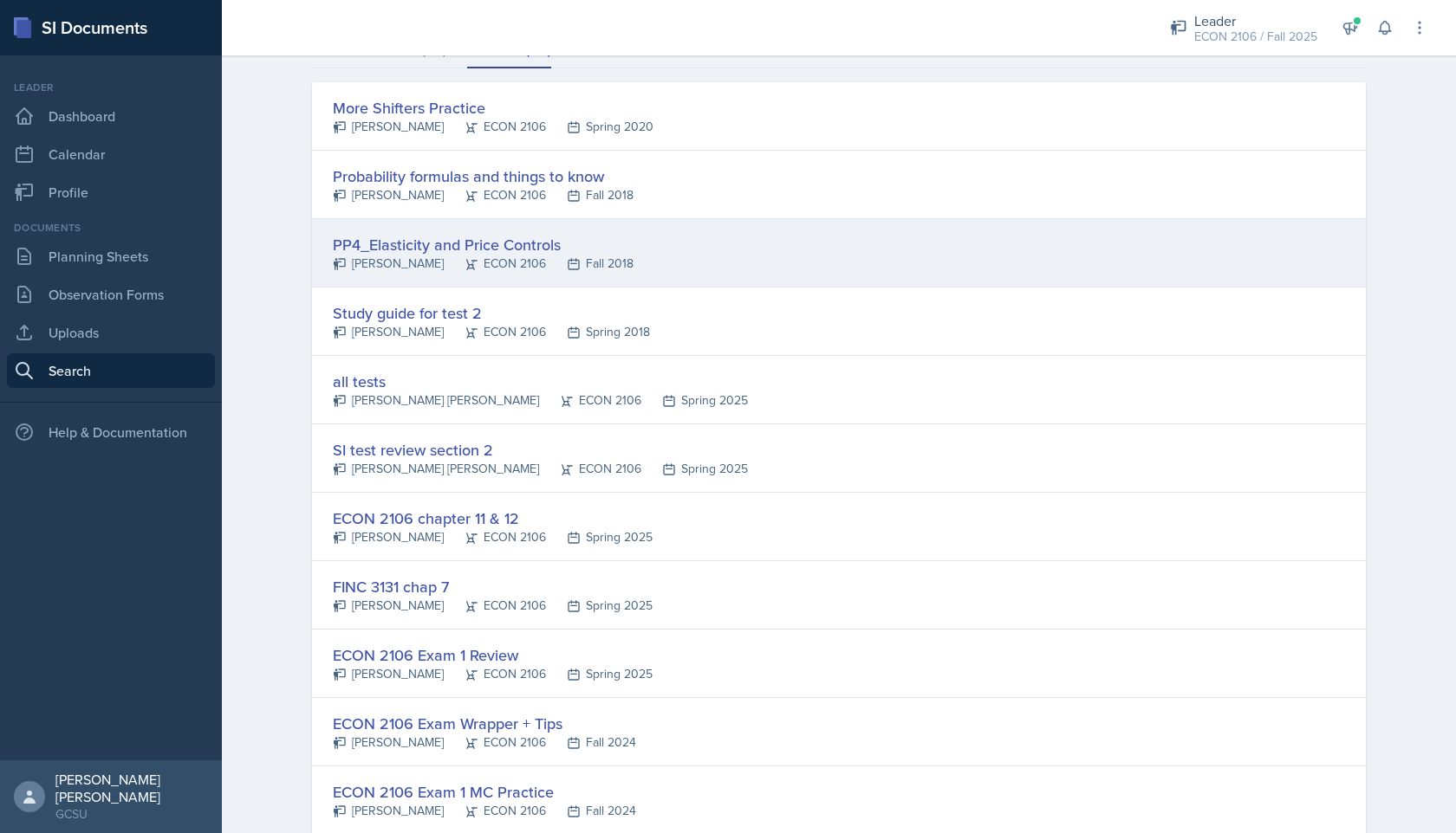
click at [869, 253] on div "PP4_Elasticity and Price Controls [PERSON_NAME] ECON 2106 Fall 2018" at bounding box center [839, 253] width 1053 height 68
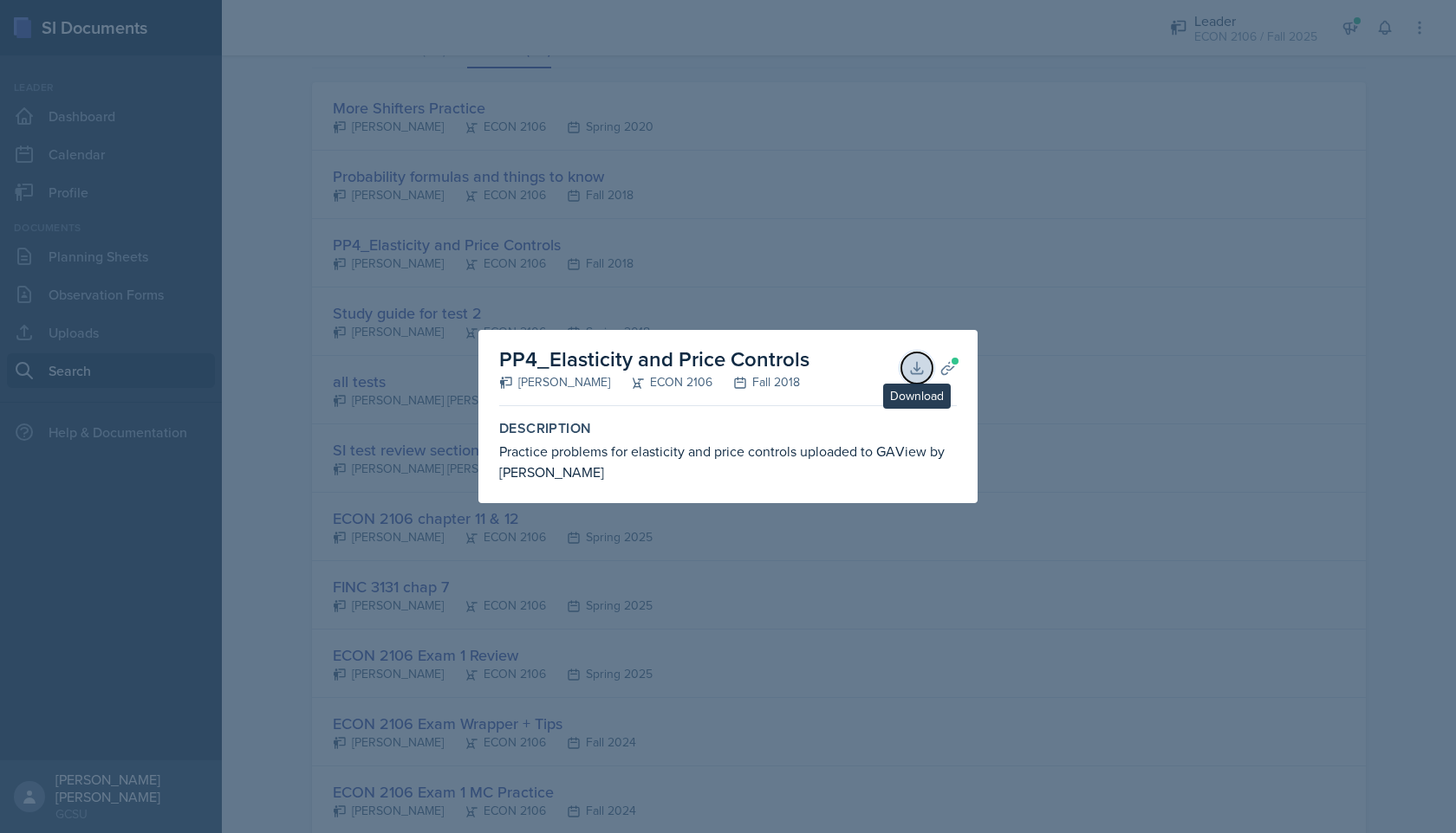
click at [906, 362] on button "Download" at bounding box center [916, 367] width 31 height 31
click at [914, 289] on div at bounding box center [728, 416] width 1456 height 833
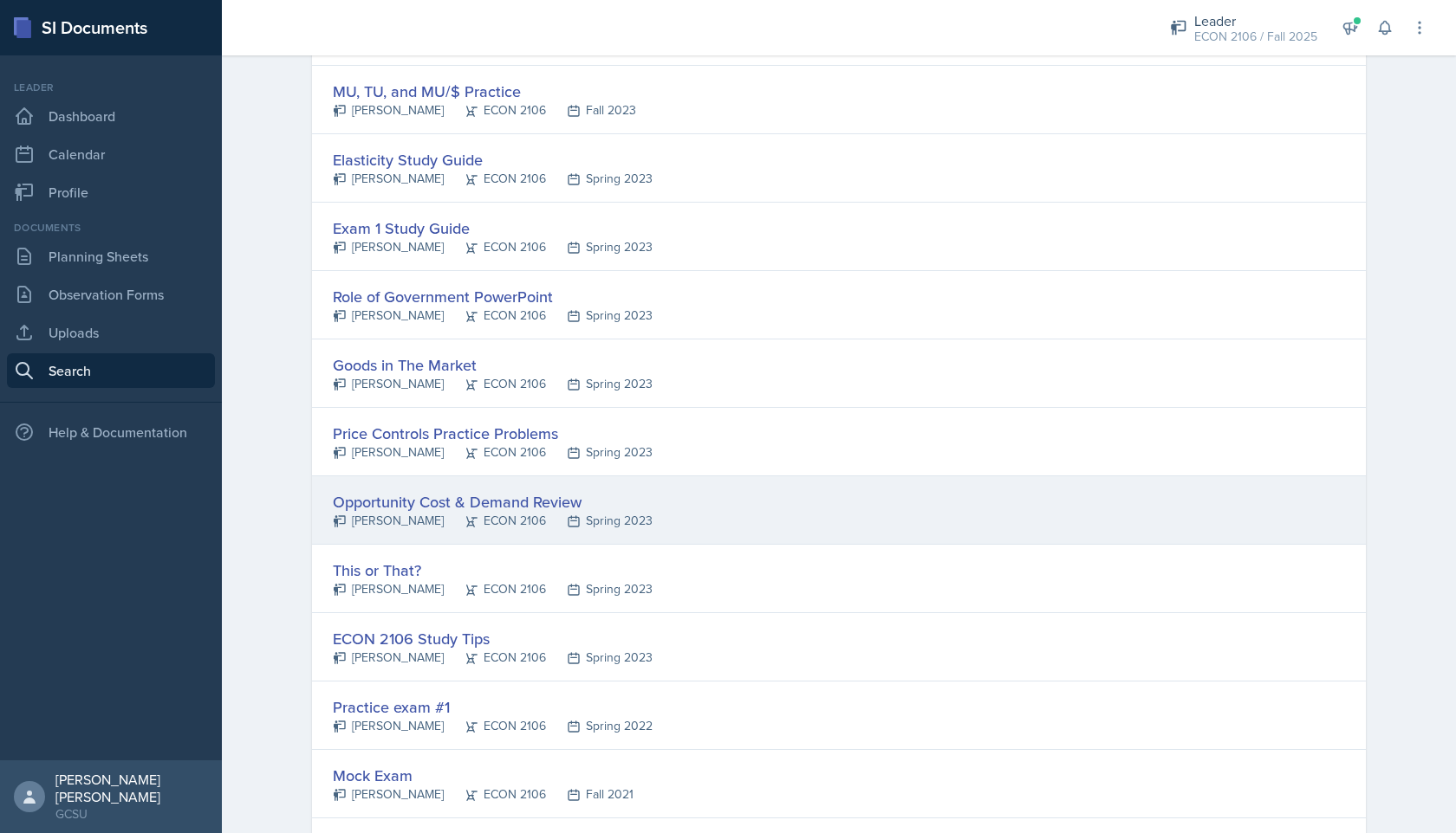
scroll to position [1851, 0]
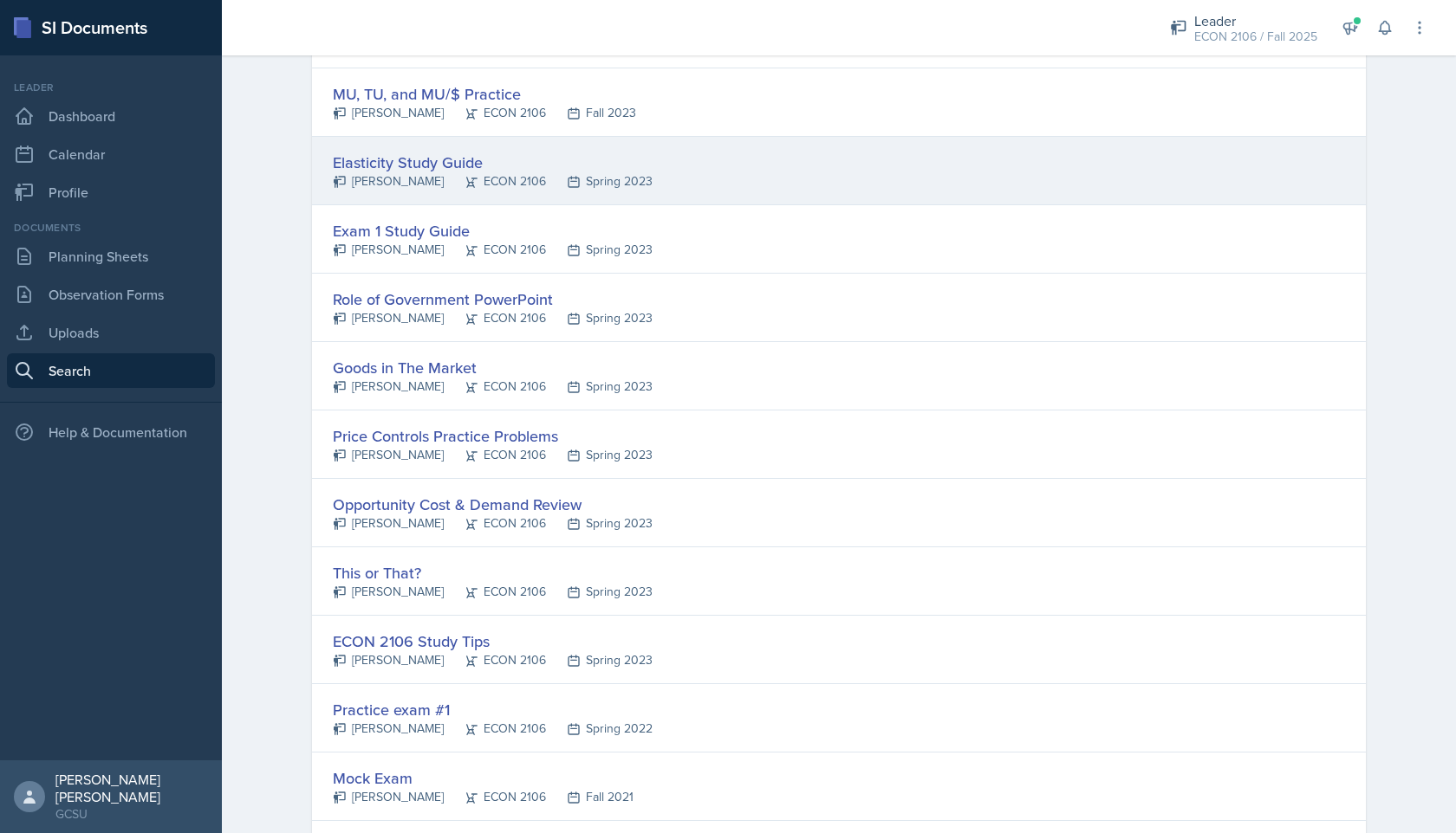
click at [851, 194] on div "Elasticity Study Guide [PERSON_NAME] ECON 2106 Spring 2023" at bounding box center [839, 171] width 1053 height 68
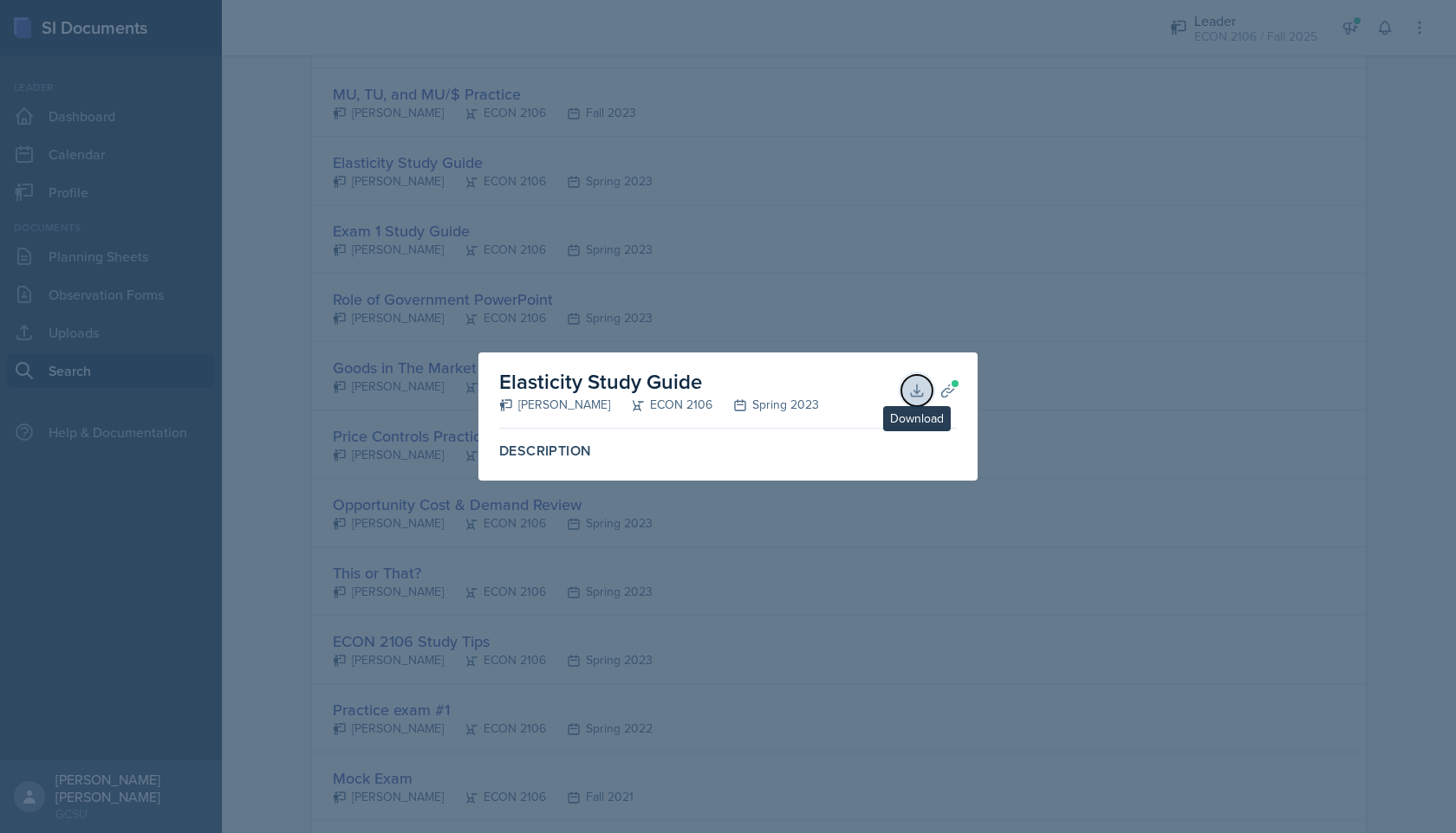
click at [910, 387] on icon at bounding box center [916, 390] width 18 height 18
click at [1196, 74] on div at bounding box center [728, 416] width 1456 height 833
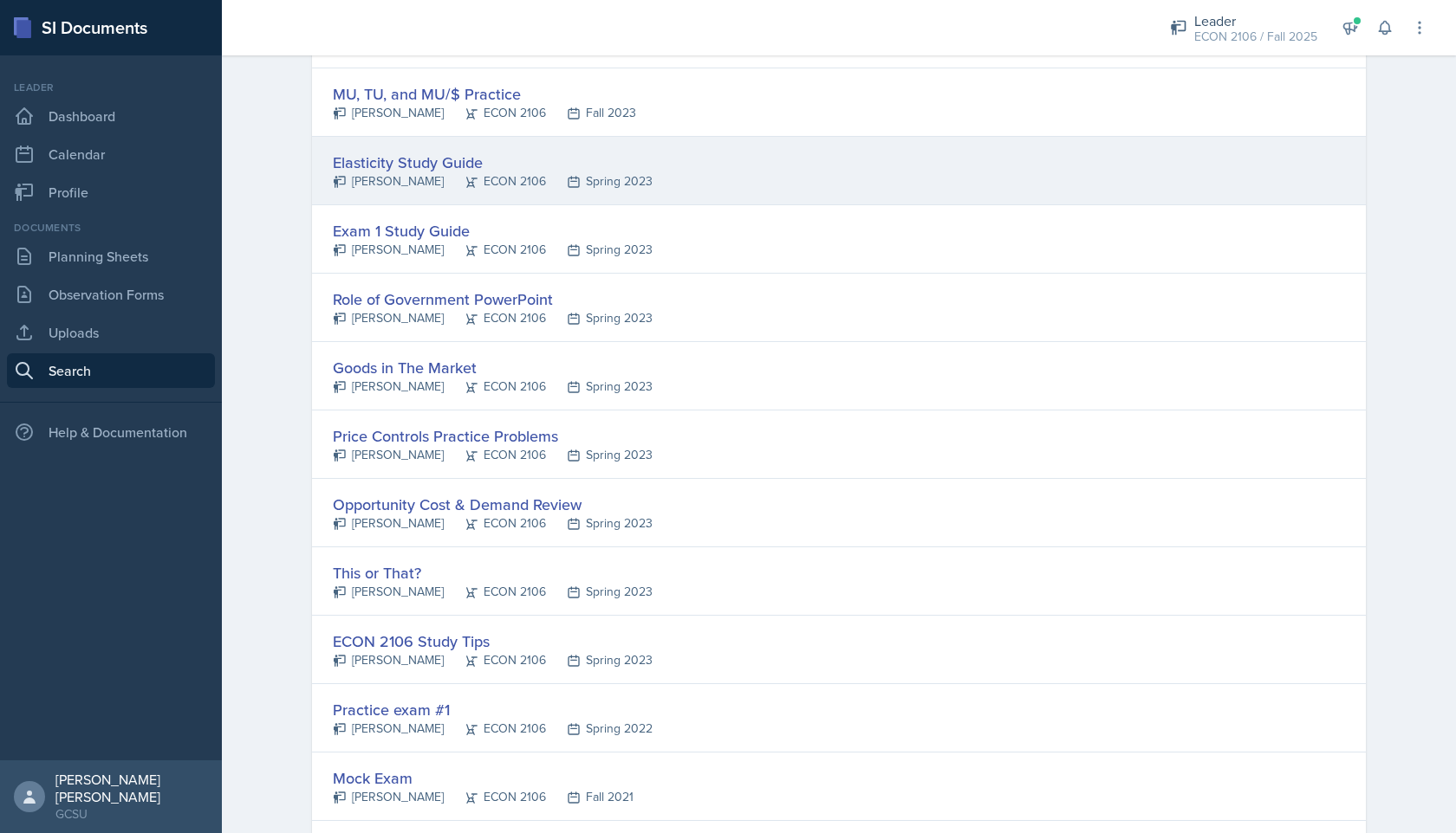
click at [467, 165] on div "Elasticity Study Guide" at bounding box center [492, 162] width 320 height 23
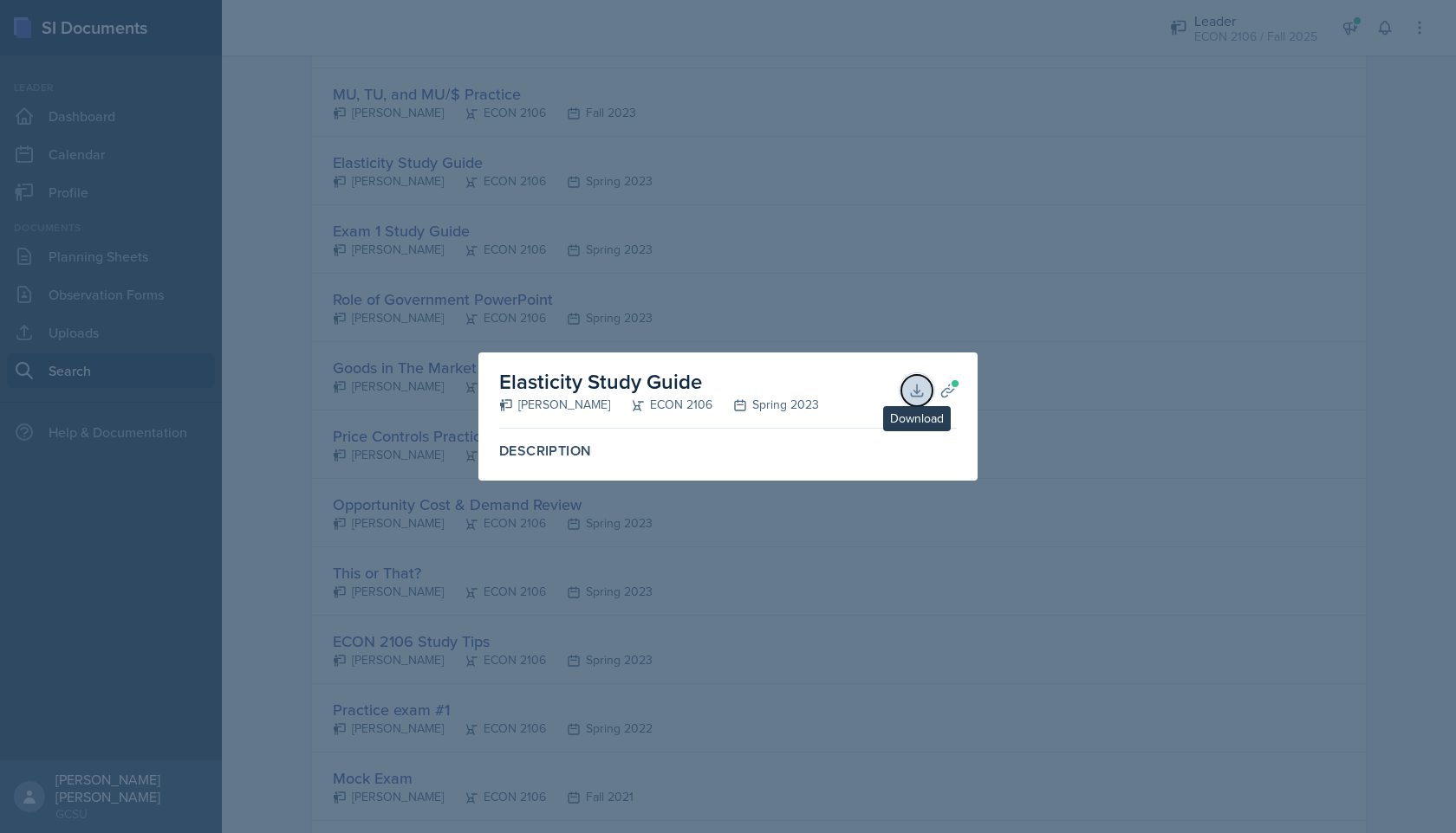
click at [915, 392] on icon at bounding box center [916, 390] width 18 height 18
click at [1120, 488] on div at bounding box center [728, 416] width 1456 height 833
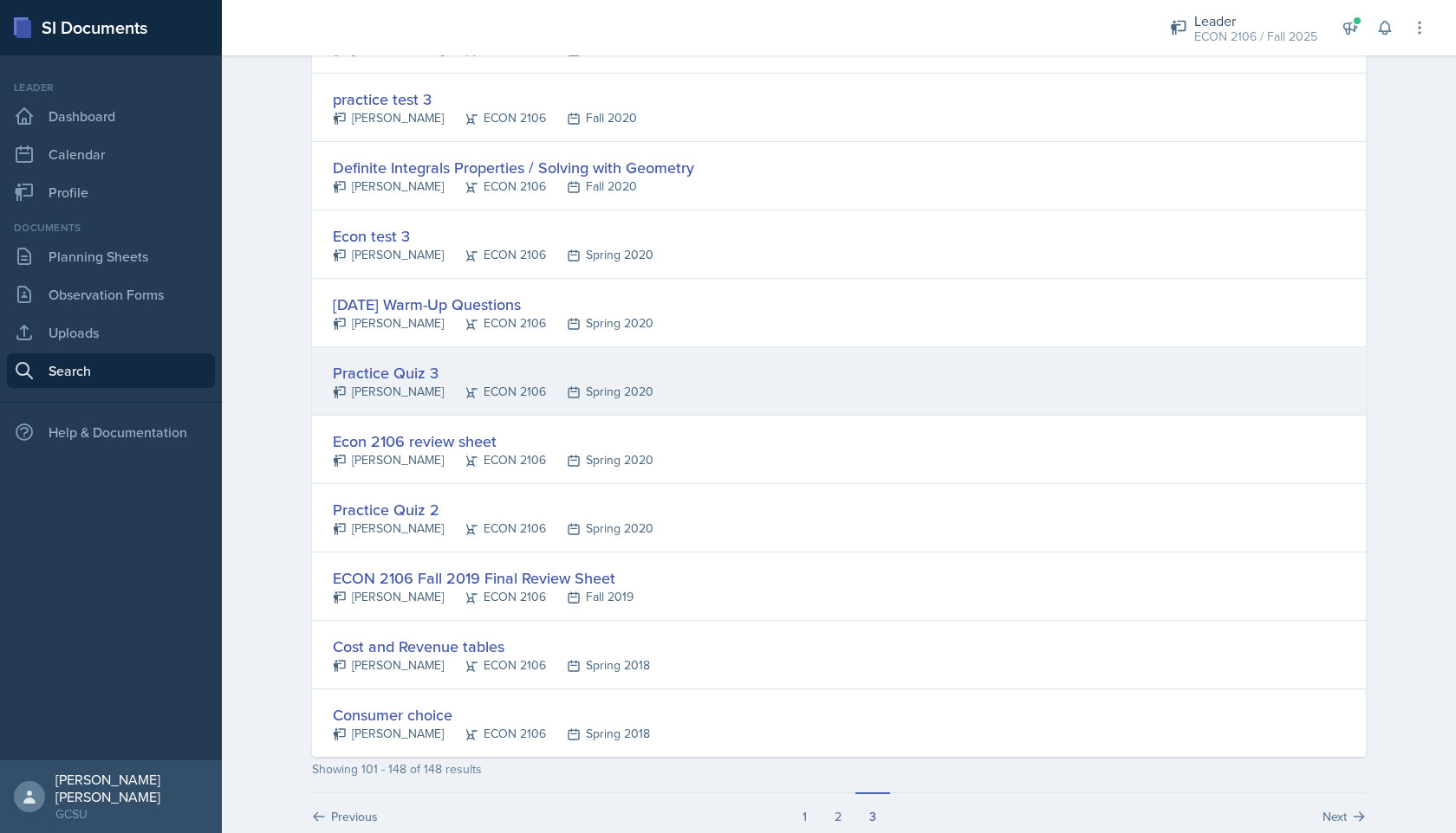
scroll to position [2906, 0]
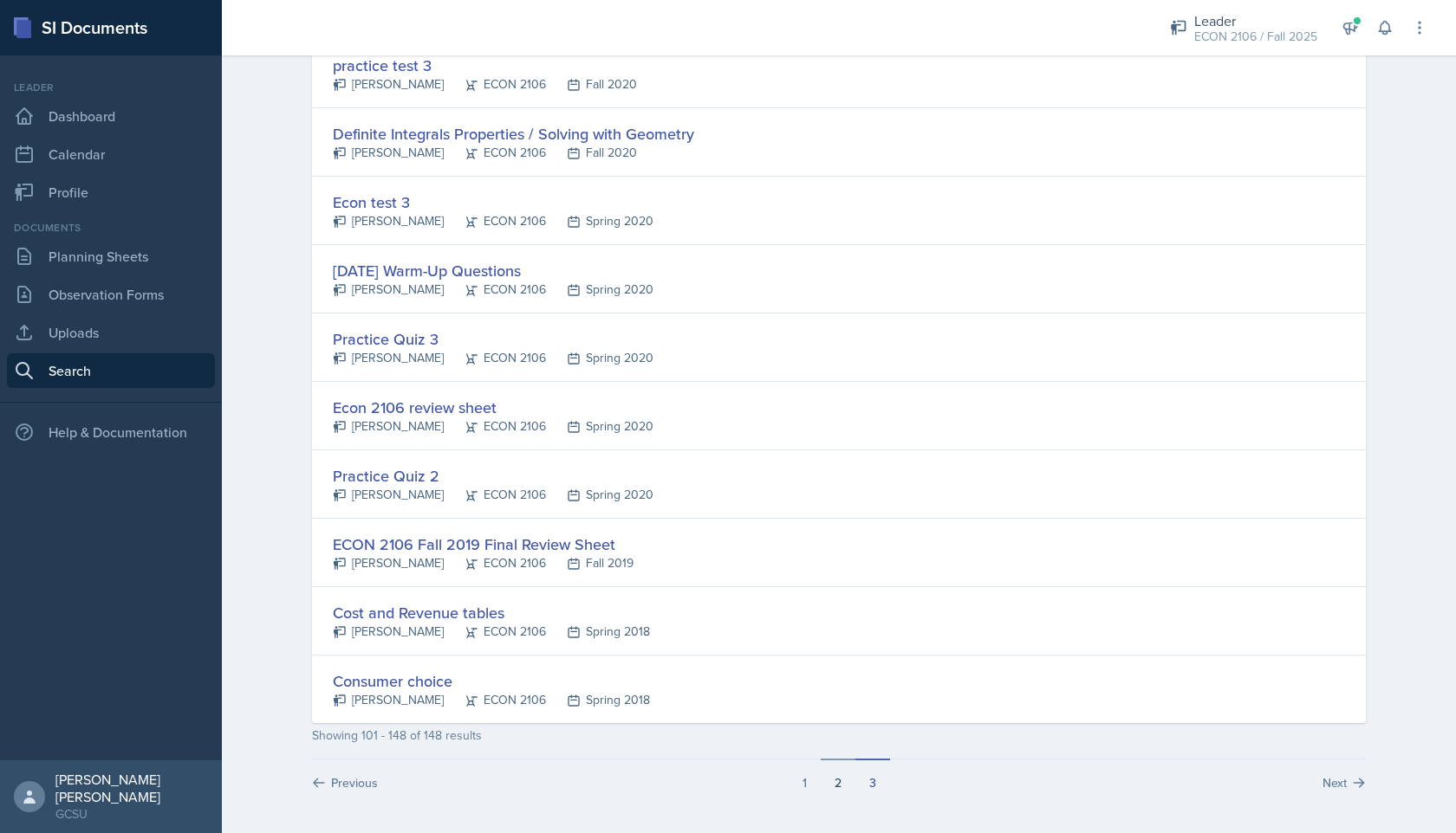
click at [845, 777] on button "2" at bounding box center [837, 774] width 34 height 33
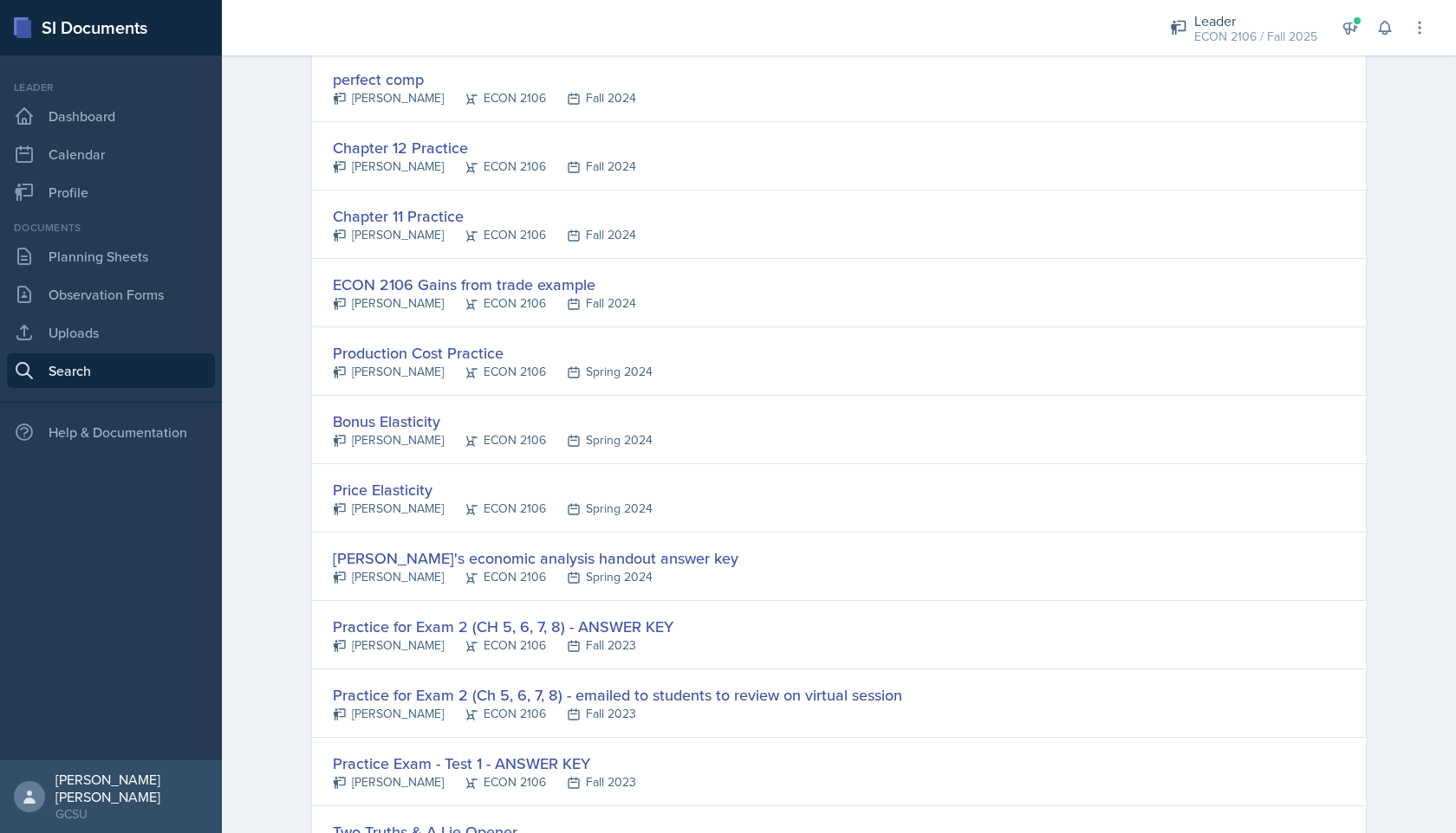
scroll to position [1990, 0]
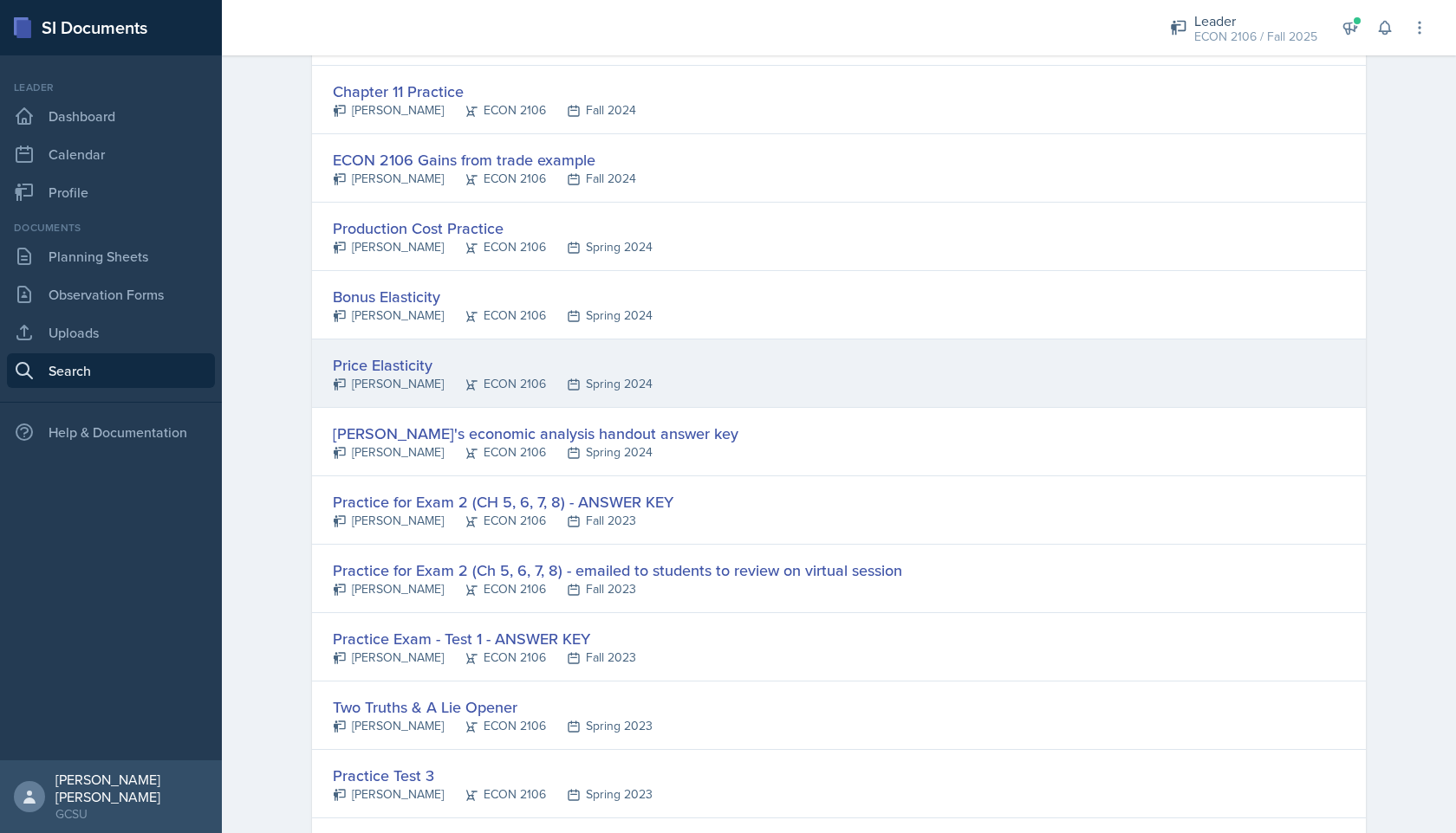
click at [931, 365] on div "Price Elasticity [PERSON_NAME] ECON 2106 Spring 2024" at bounding box center [839, 373] width 1053 height 68
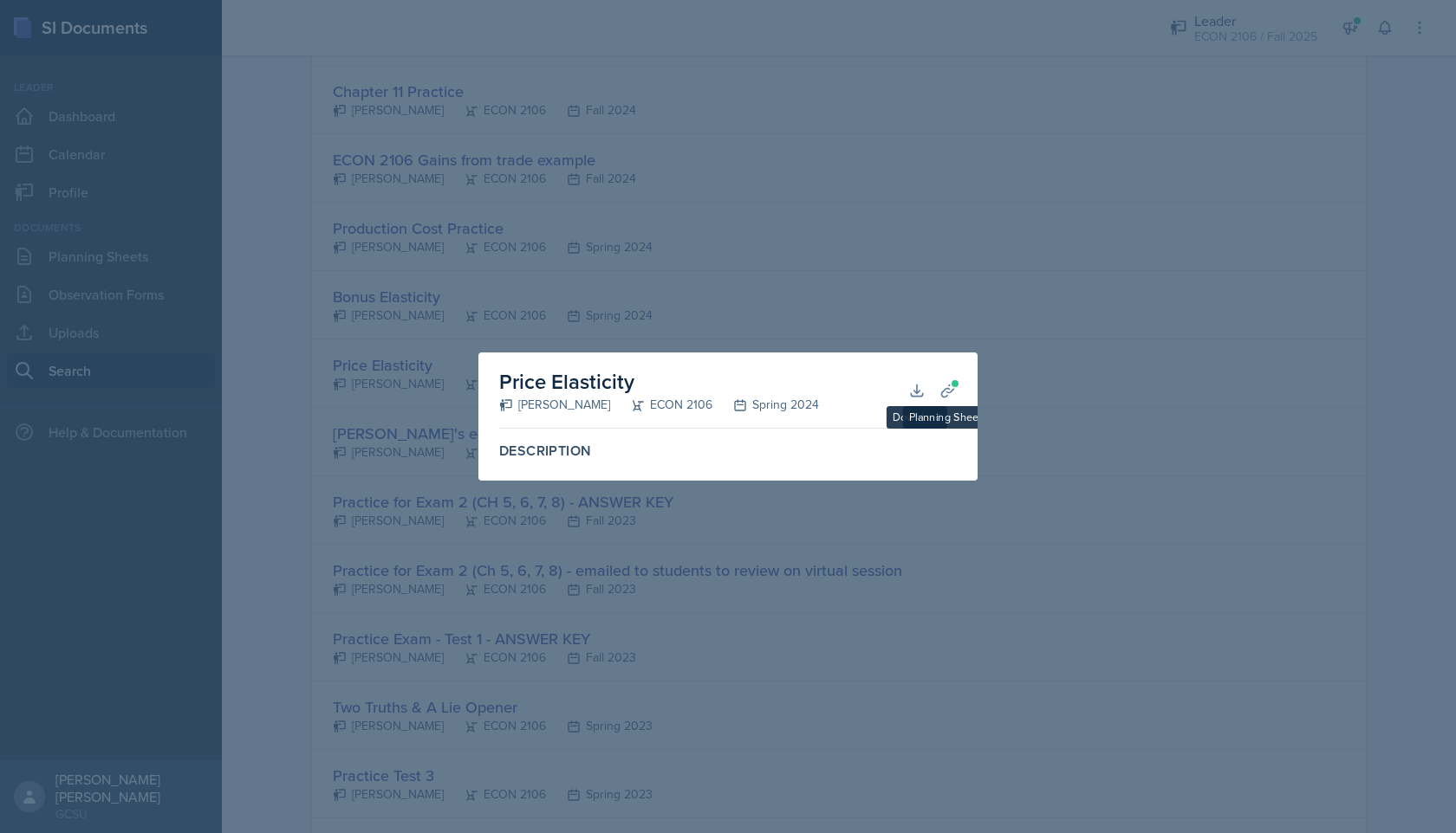
click at [1105, 412] on div at bounding box center [728, 416] width 1456 height 833
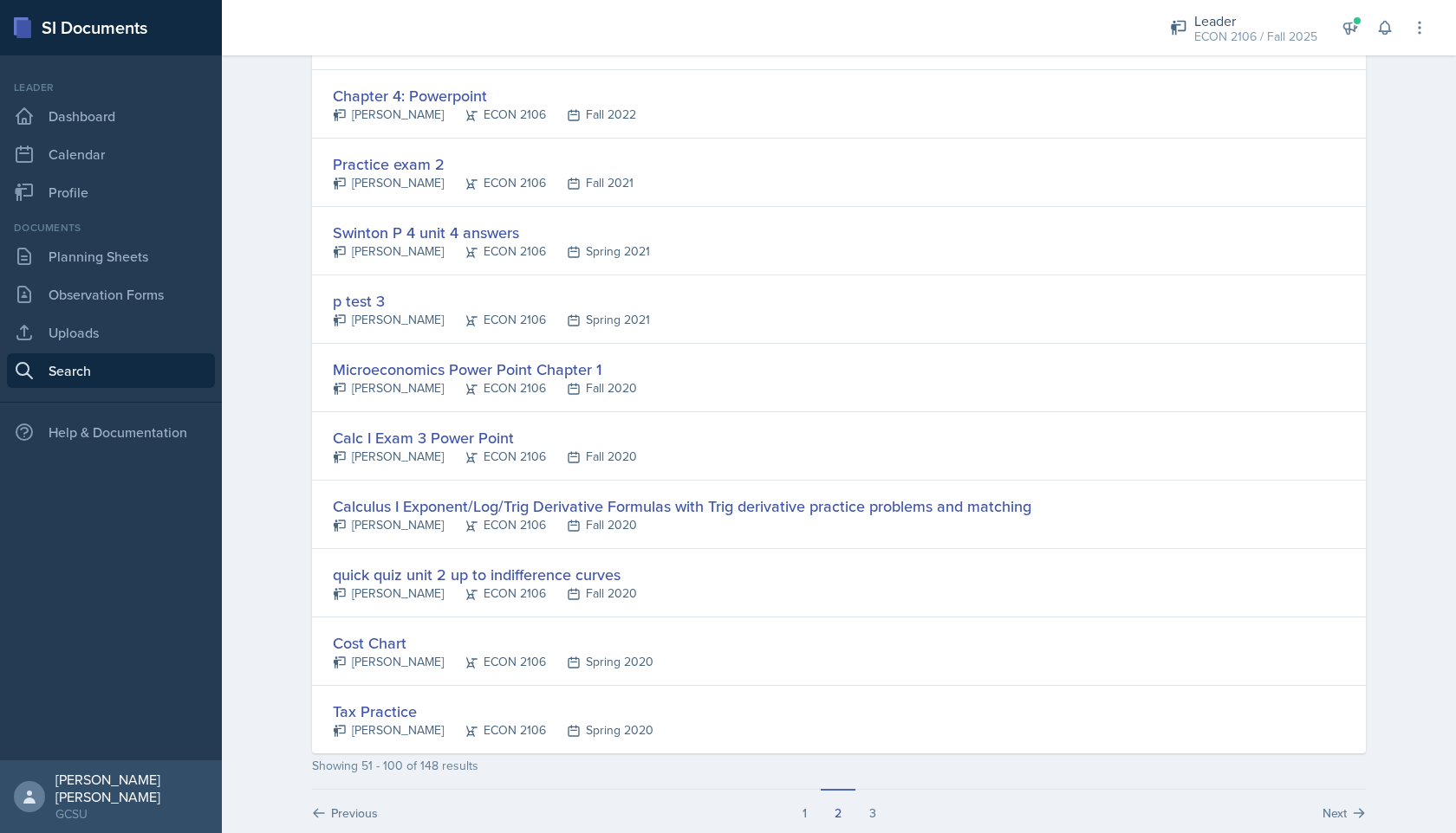
scroll to position [3043, 0]
